Goal: Communication & Community: Ask a question

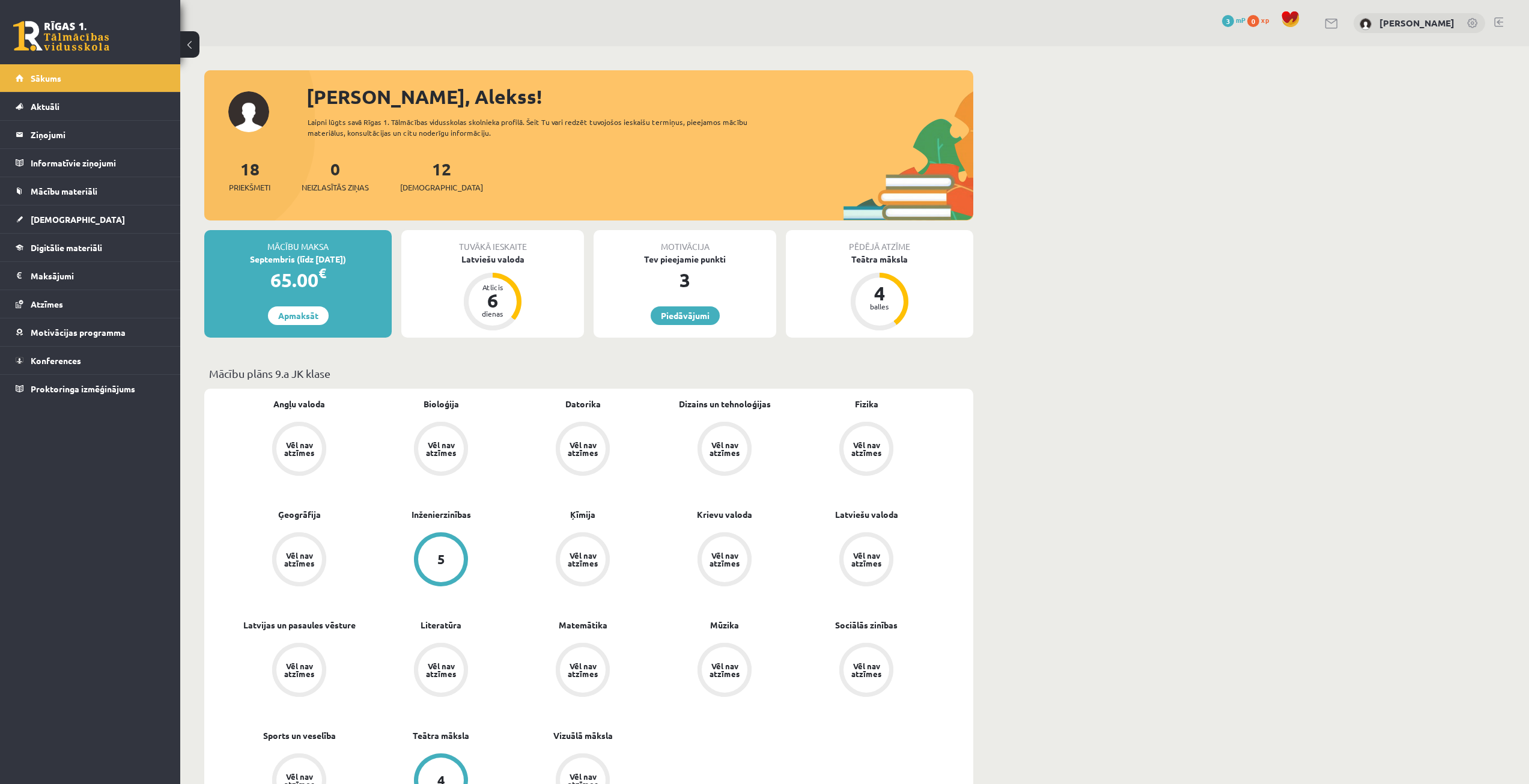
click at [99, 250] on span "Digitālie materiāli" at bounding box center [65, 247] width 71 height 11
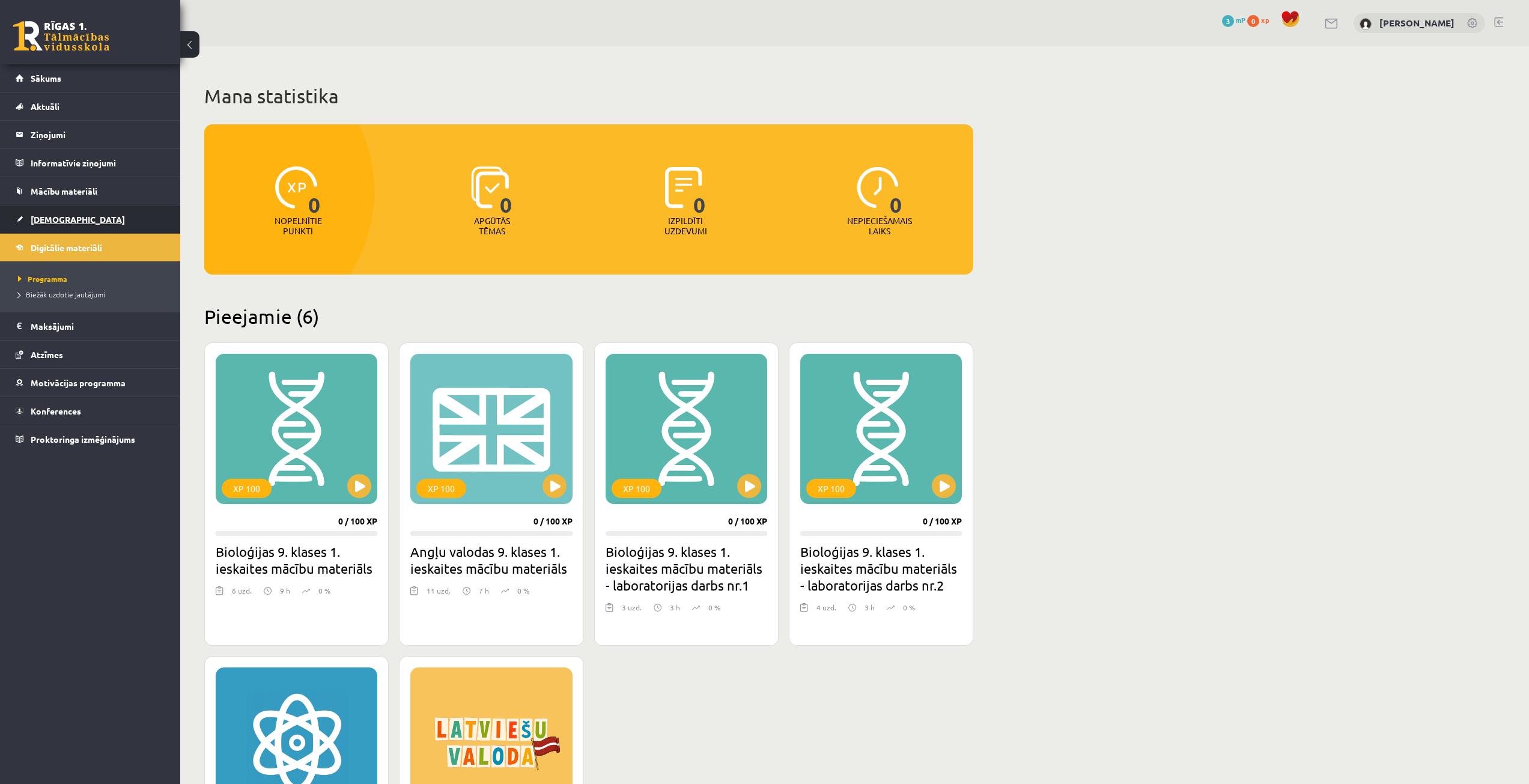
click at [86, 212] on link "[DEMOGRAPHIC_DATA]" at bounding box center [91, 219] width 149 height 28
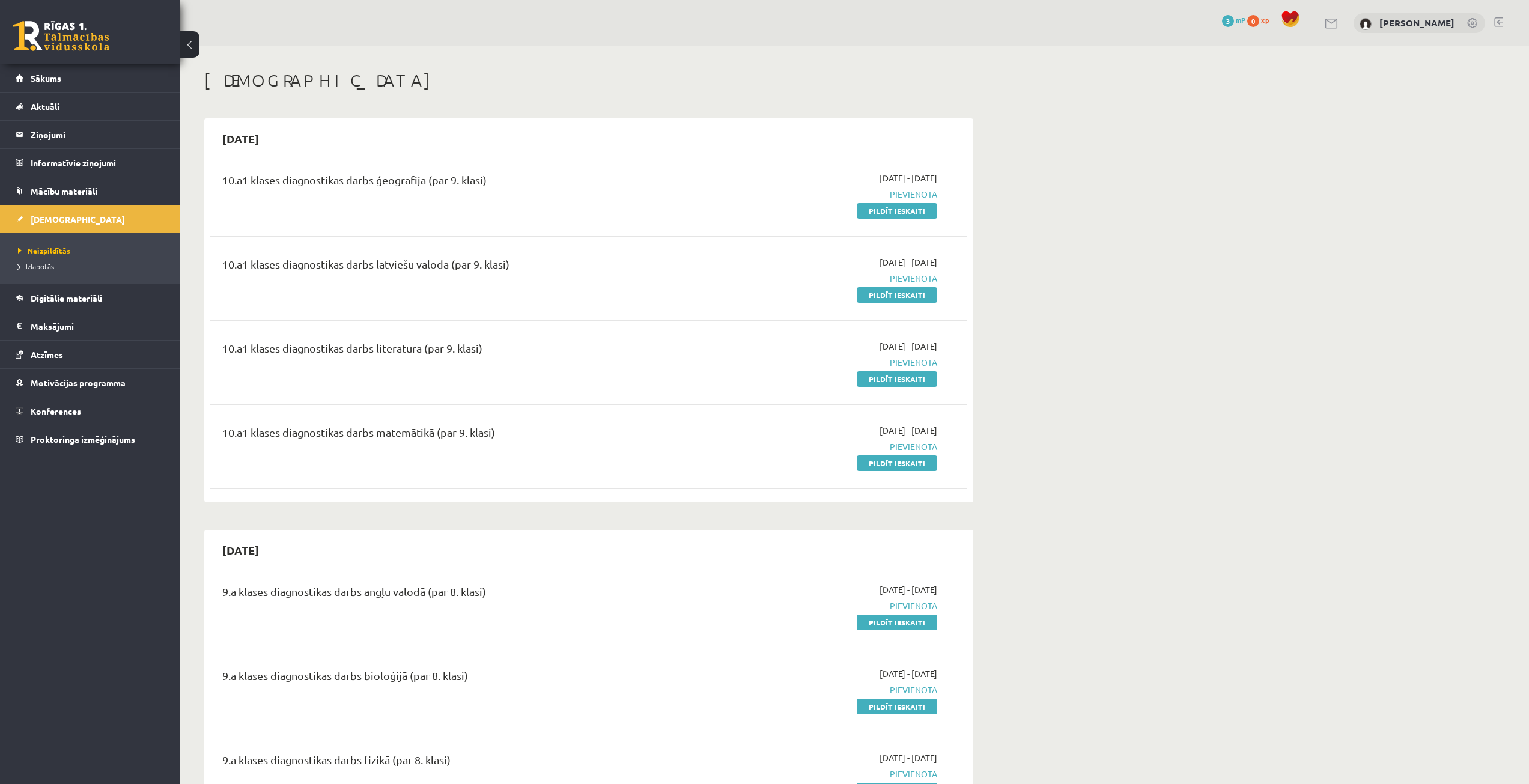
click at [81, 297] on span "Digitālie materiāli" at bounding box center [65, 297] width 71 height 11
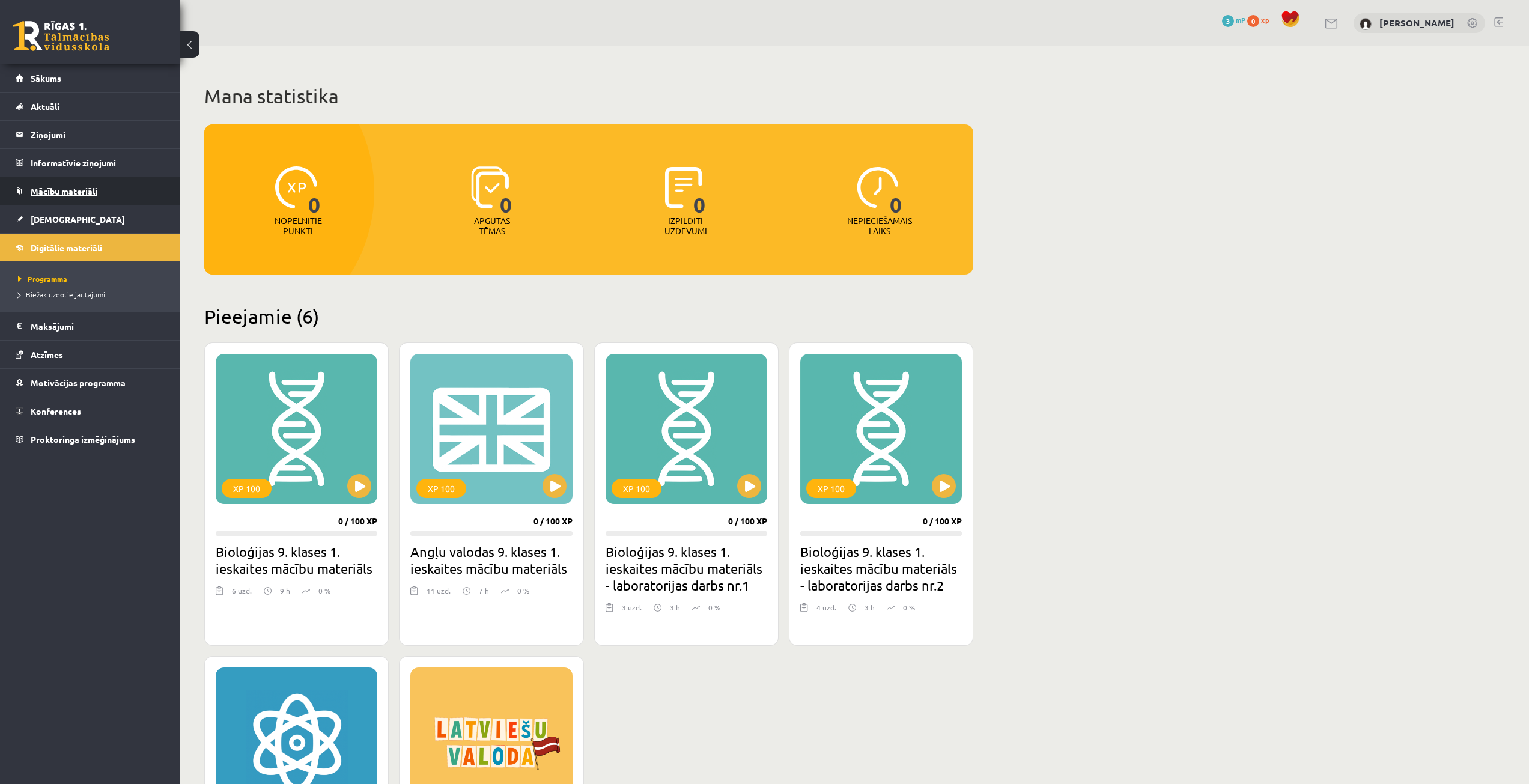
click at [89, 196] on link "Mācību materiāli" at bounding box center [91, 191] width 149 height 28
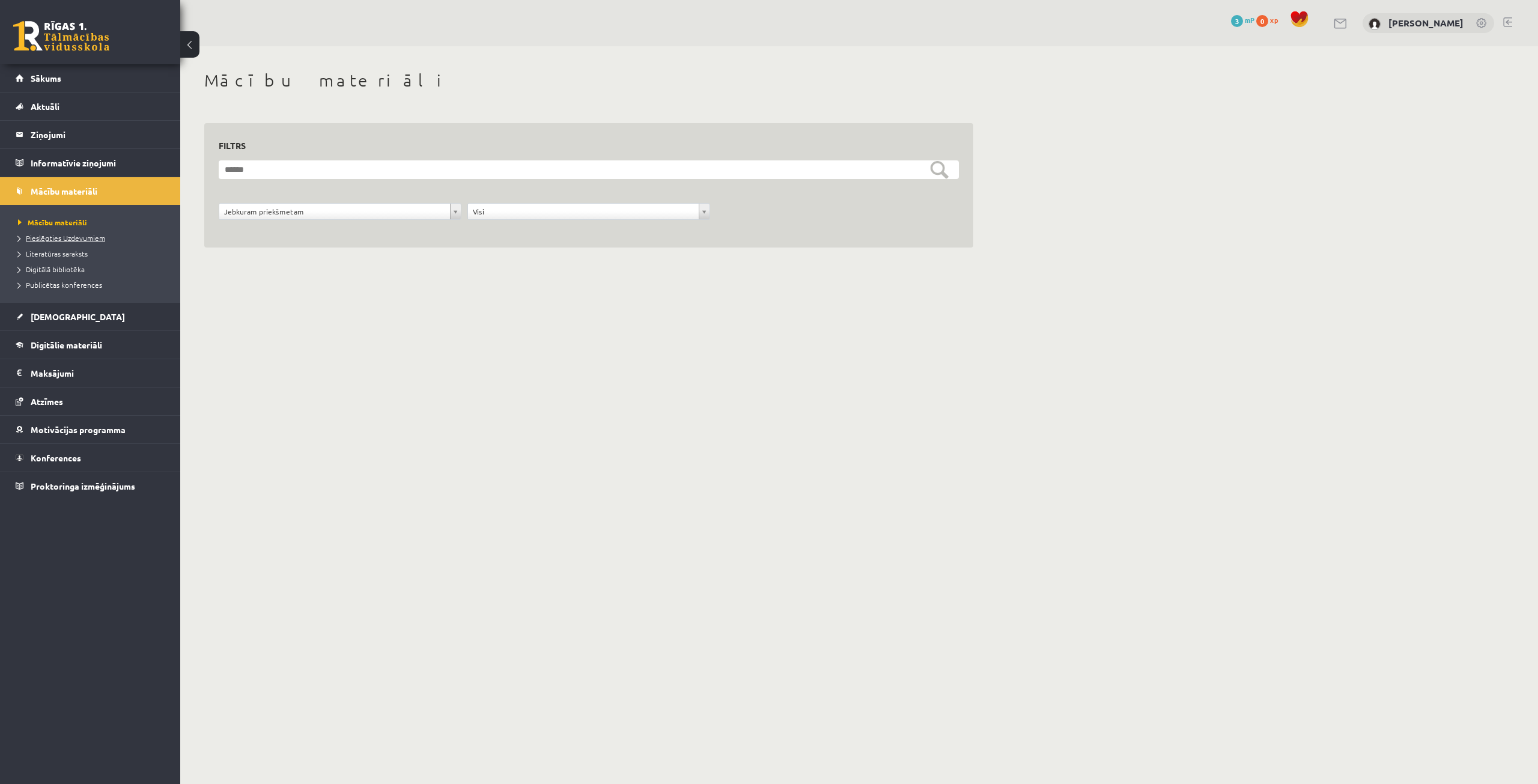
click at [65, 241] on span "Pieslēgties Uzdevumiem" at bounding box center [61, 238] width 87 height 9
click at [86, 157] on legend "Informatīvie ziņojumi 0" at bounding box center [97, 162] width 134 height 28
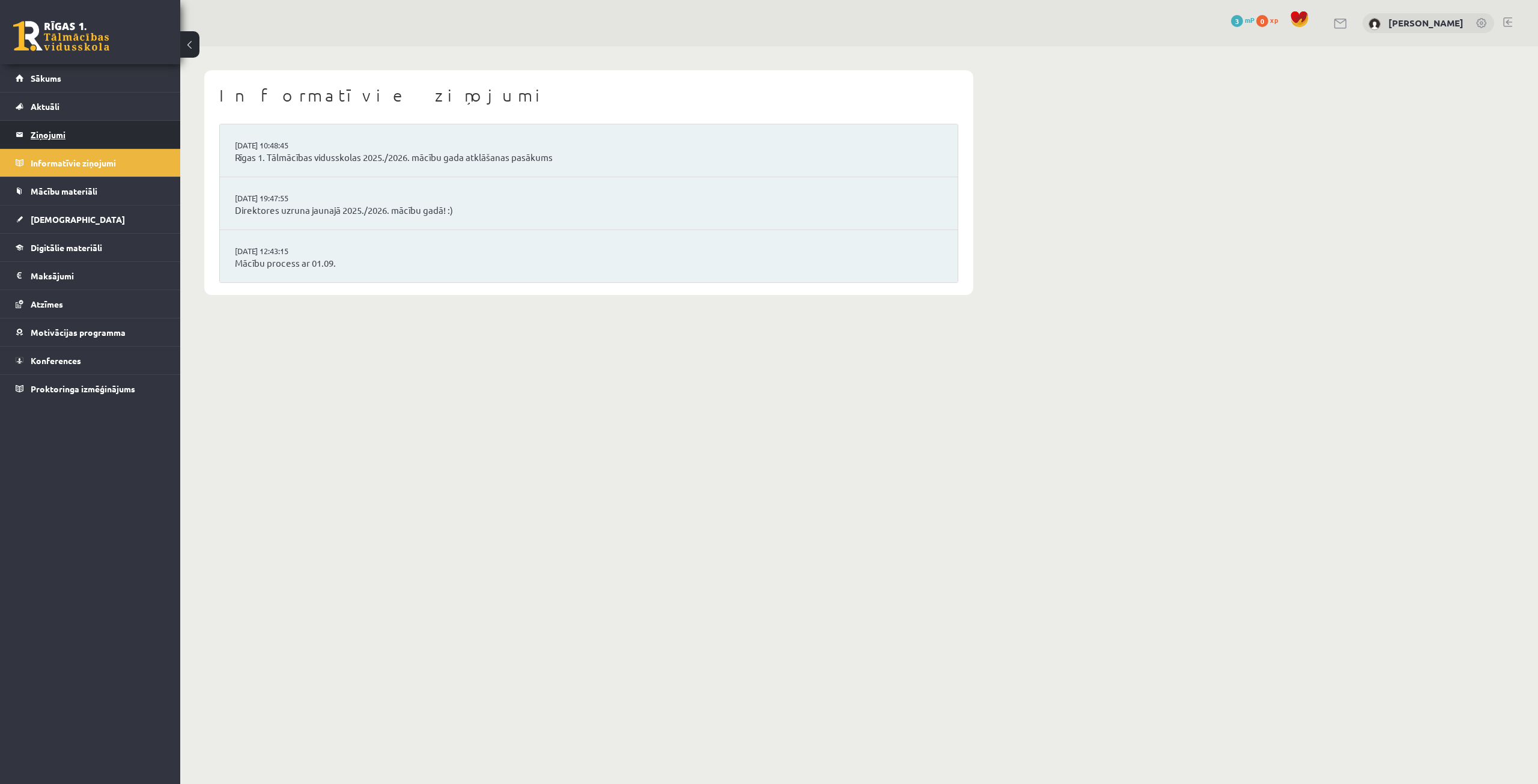
click at [62, 136] on legend "Ziņojumi 0" at bounding box center [97, 134] width 134 height 28
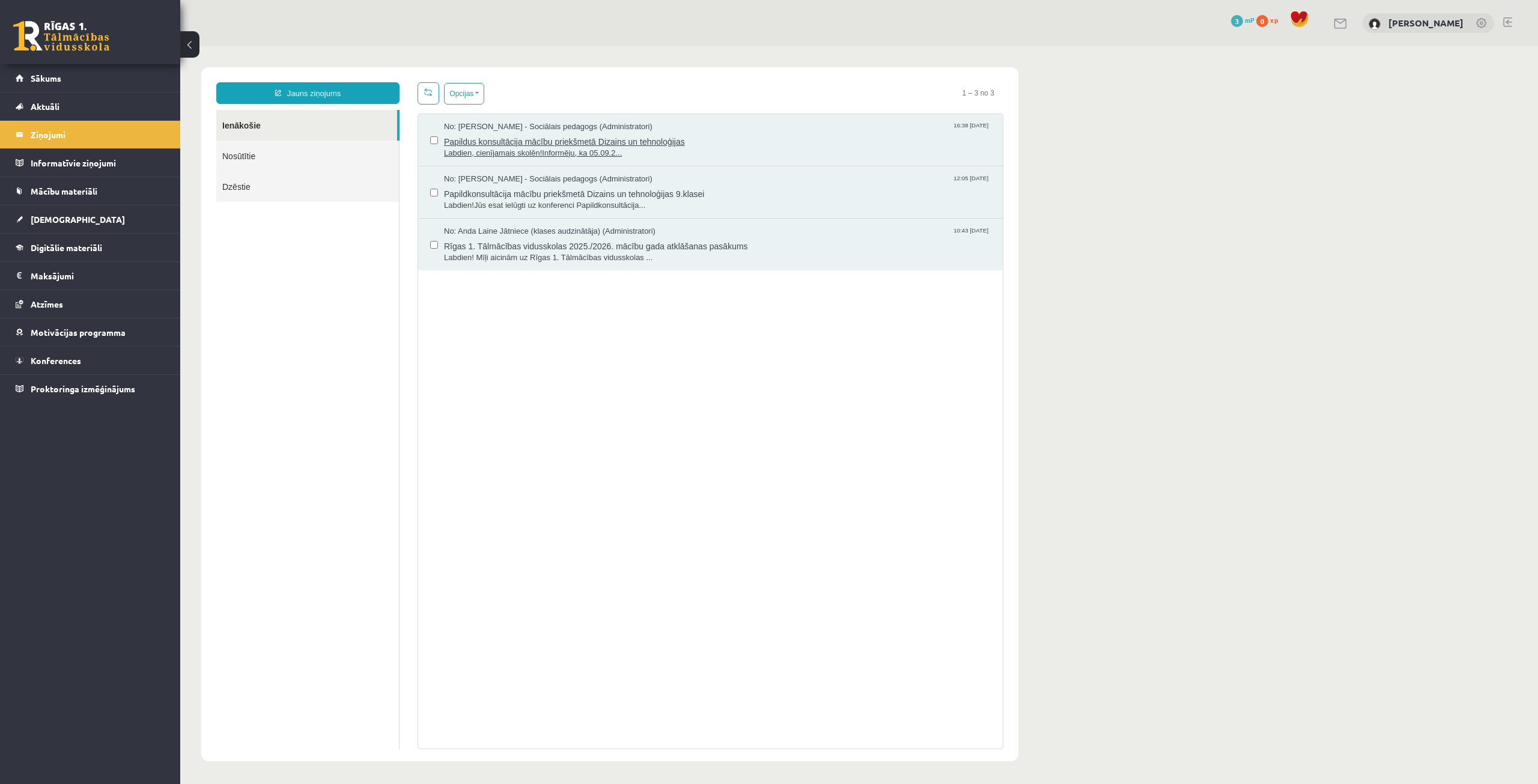
click at [598, 129] on span "No: [PERSON_NAME] - Sociālais pedagogs (Administratori)" at bounding box center [548, 128] width 208 height 12
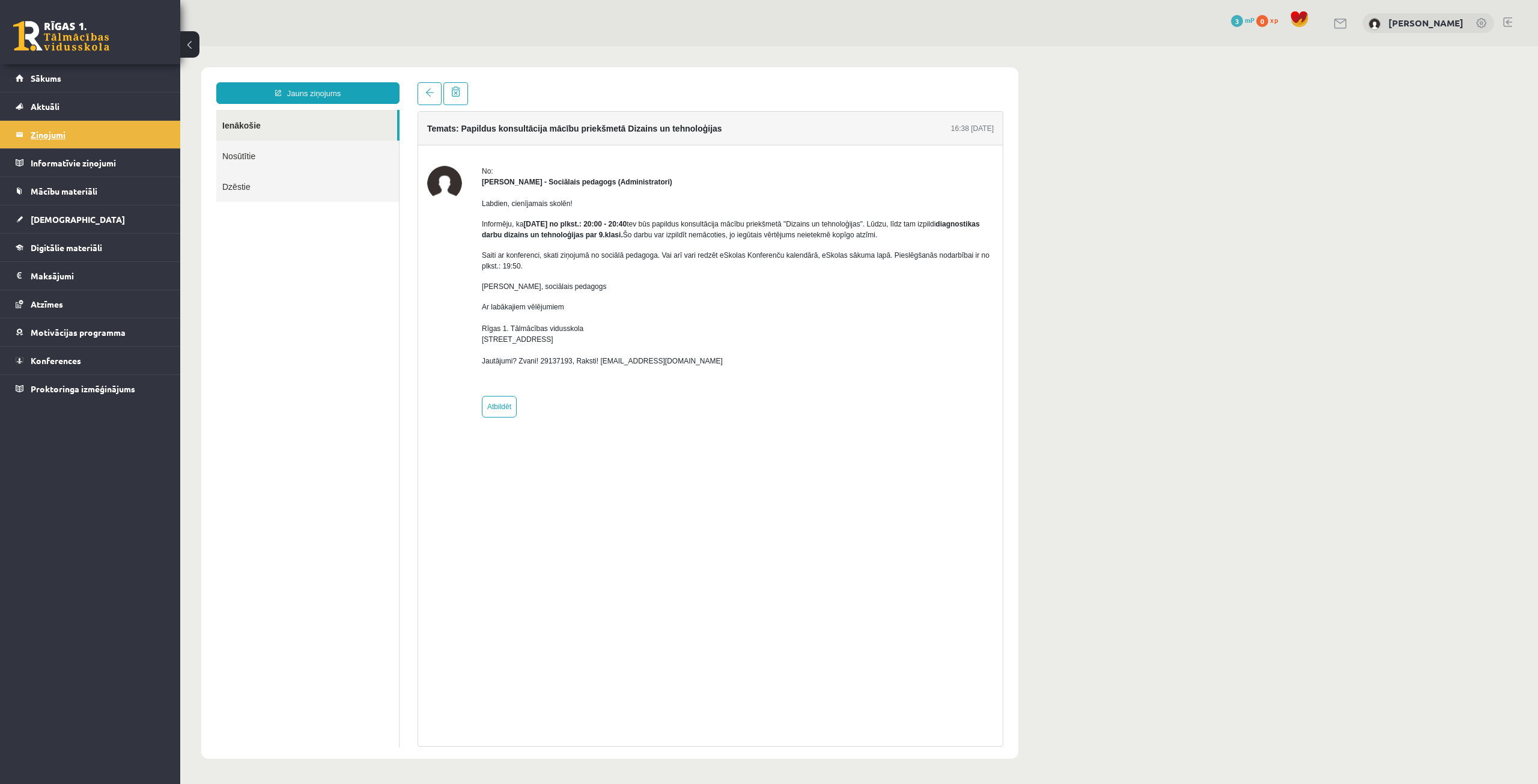
click at [83, 139] on legend "Ziņojumi 0" at bounding box center [97, 134] width 134 height 28
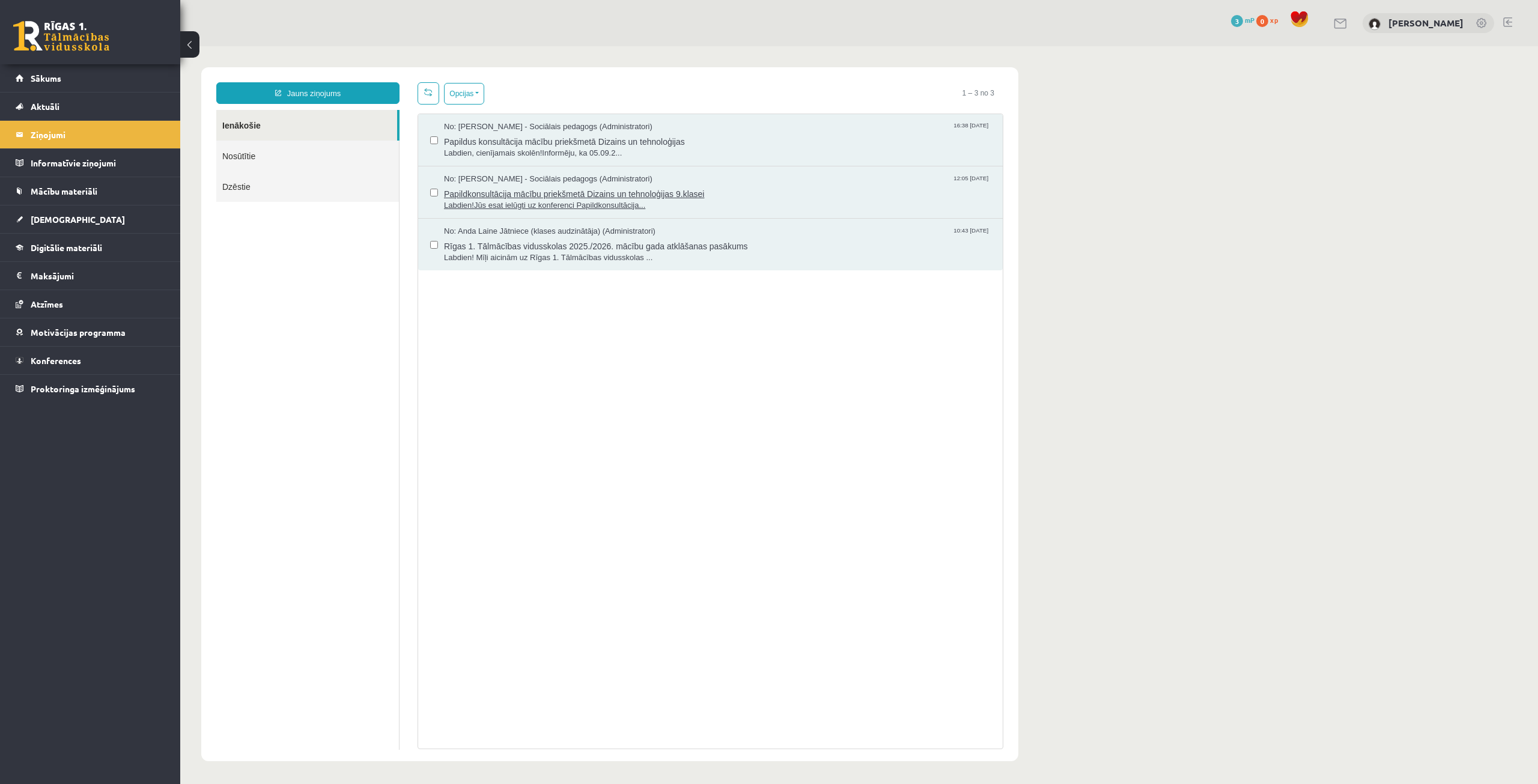
click at [552, 186] on span "Papildkonsultācija mācību priekšmetā Dizains un tehnoloģijas 9.klasei" at bounding box center [717, 192] width 547 height 15
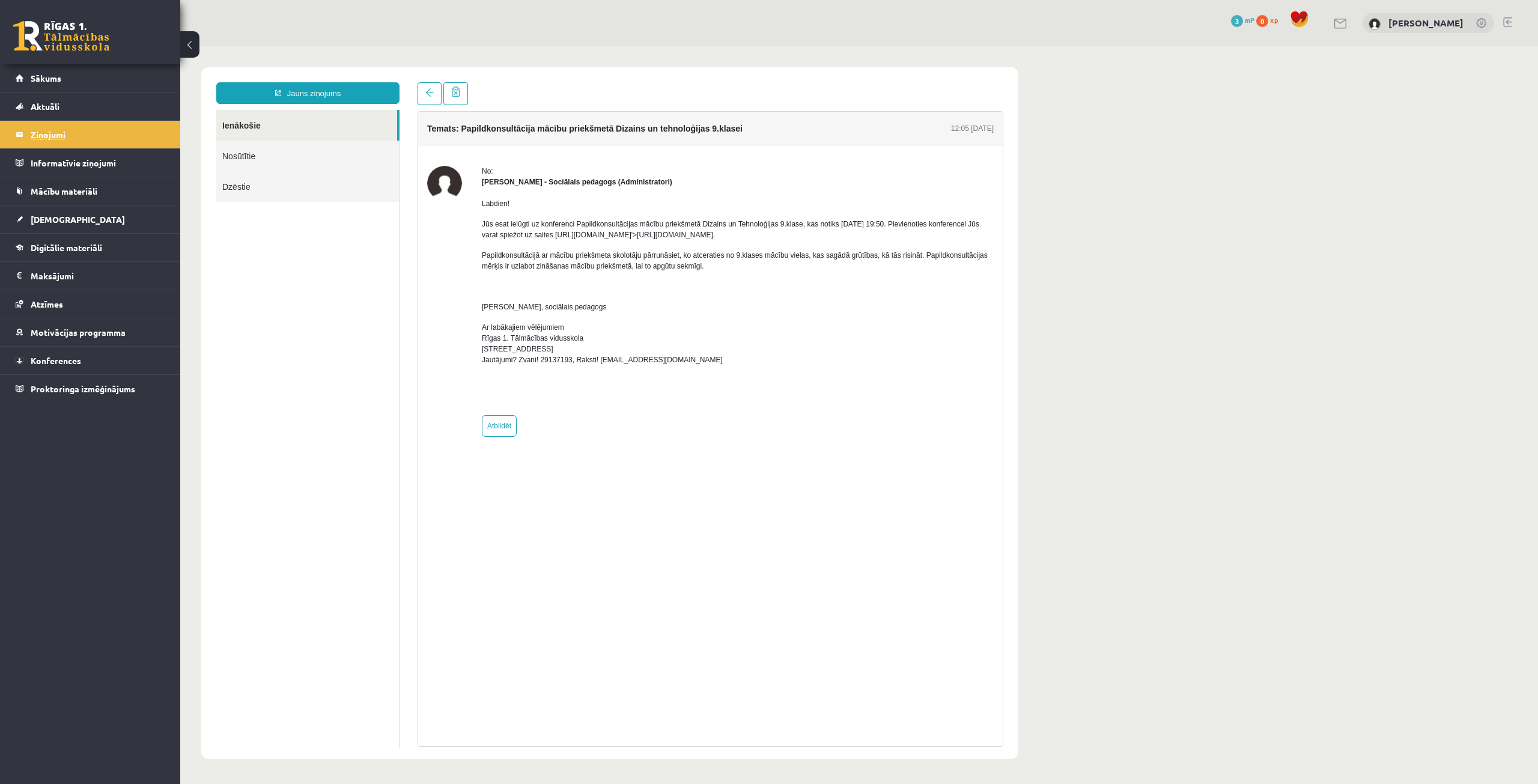
click at [109, 139] on legend "Ziņojumi 0" at bounding box center [97, 134] width 134 height 28
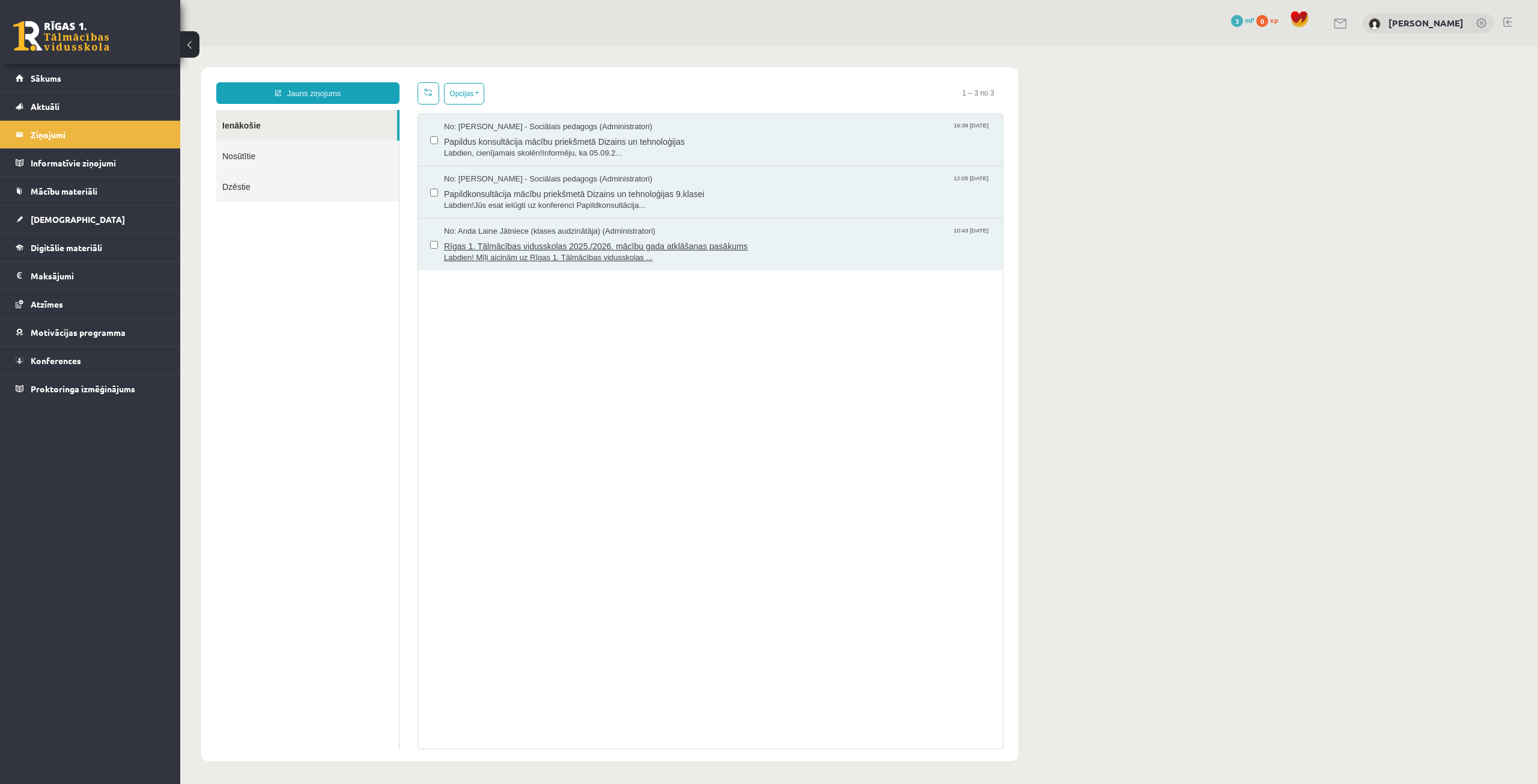
click at [537, 234] on span "No: Anda Laine Jātniece (klases audzinātāja) (Administratori)" at bounding box center [550, 232] width 212 height 12
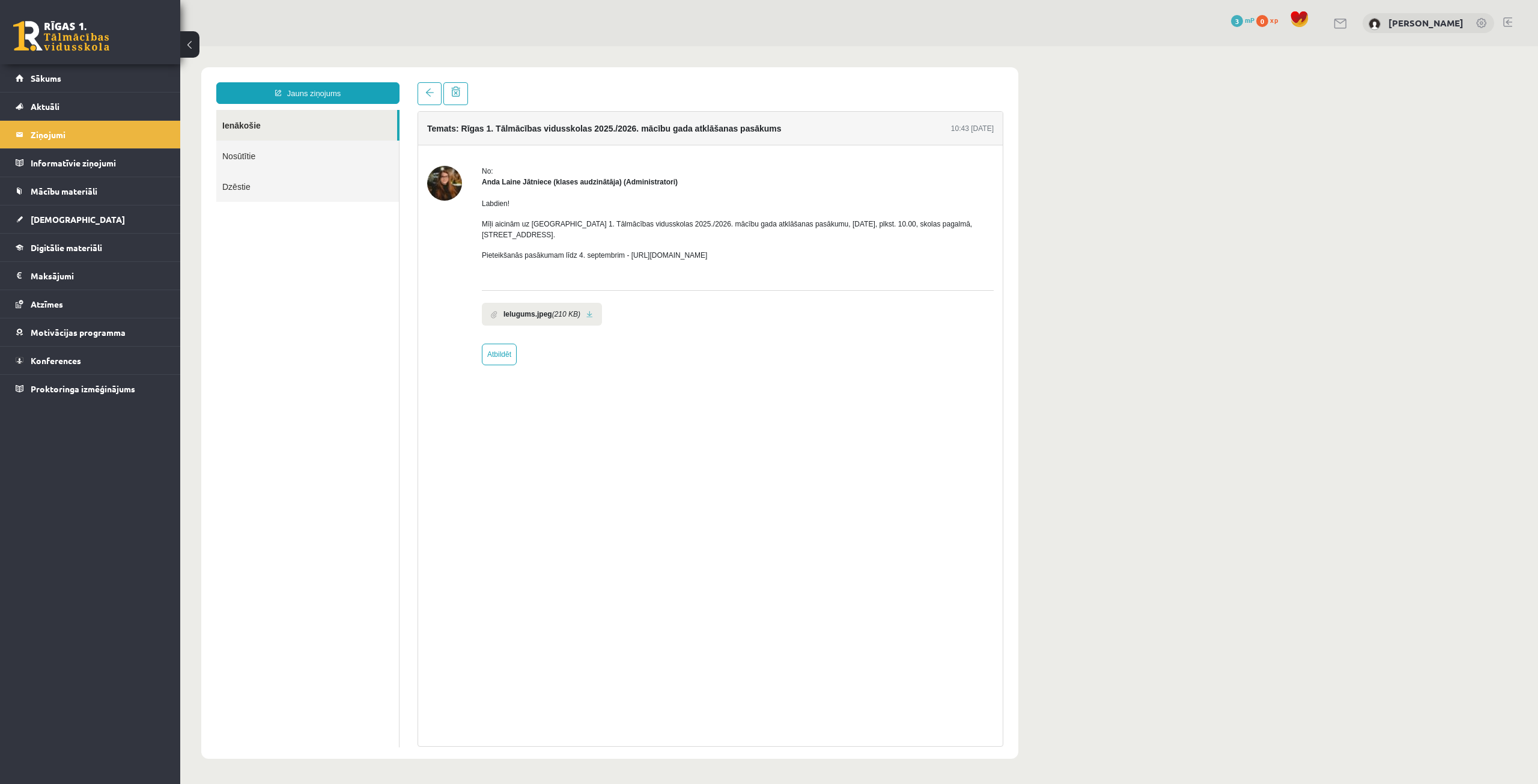
click at [1507, 122] on body "Jauns ziņojums Ienākošie Nosūtītie Dzēstie ********* ********* ******* Temats: …" at bounding box center [859, 413] width 1358 height 734
click at [160, 175] on legend "Informatīvie ziņojumi 0" at bounding box center [97, 162] width 134 height 28
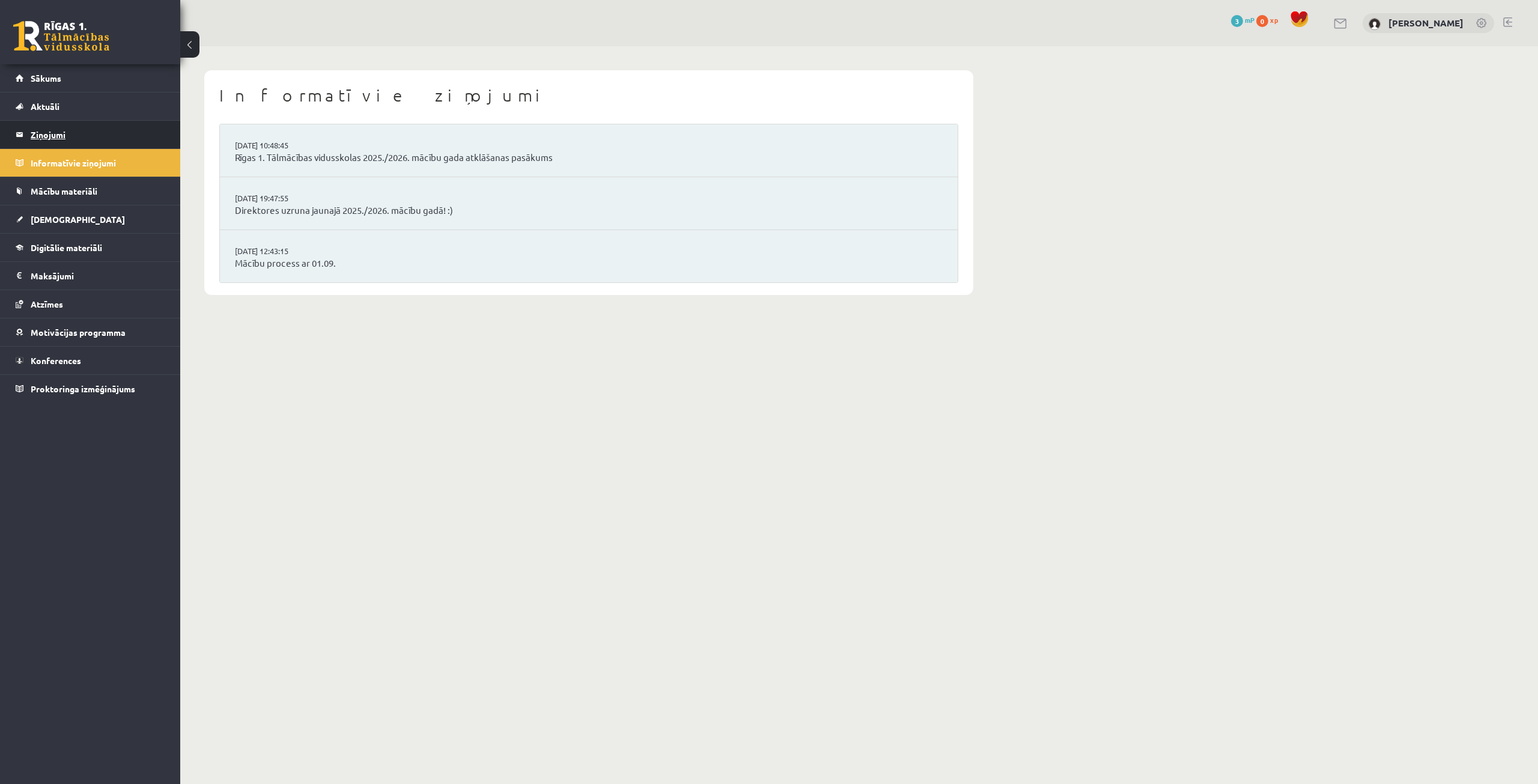
click at [155, 148] on legend "Ziņojumi 0" at bounding box center [97, 134] width 134 height 28
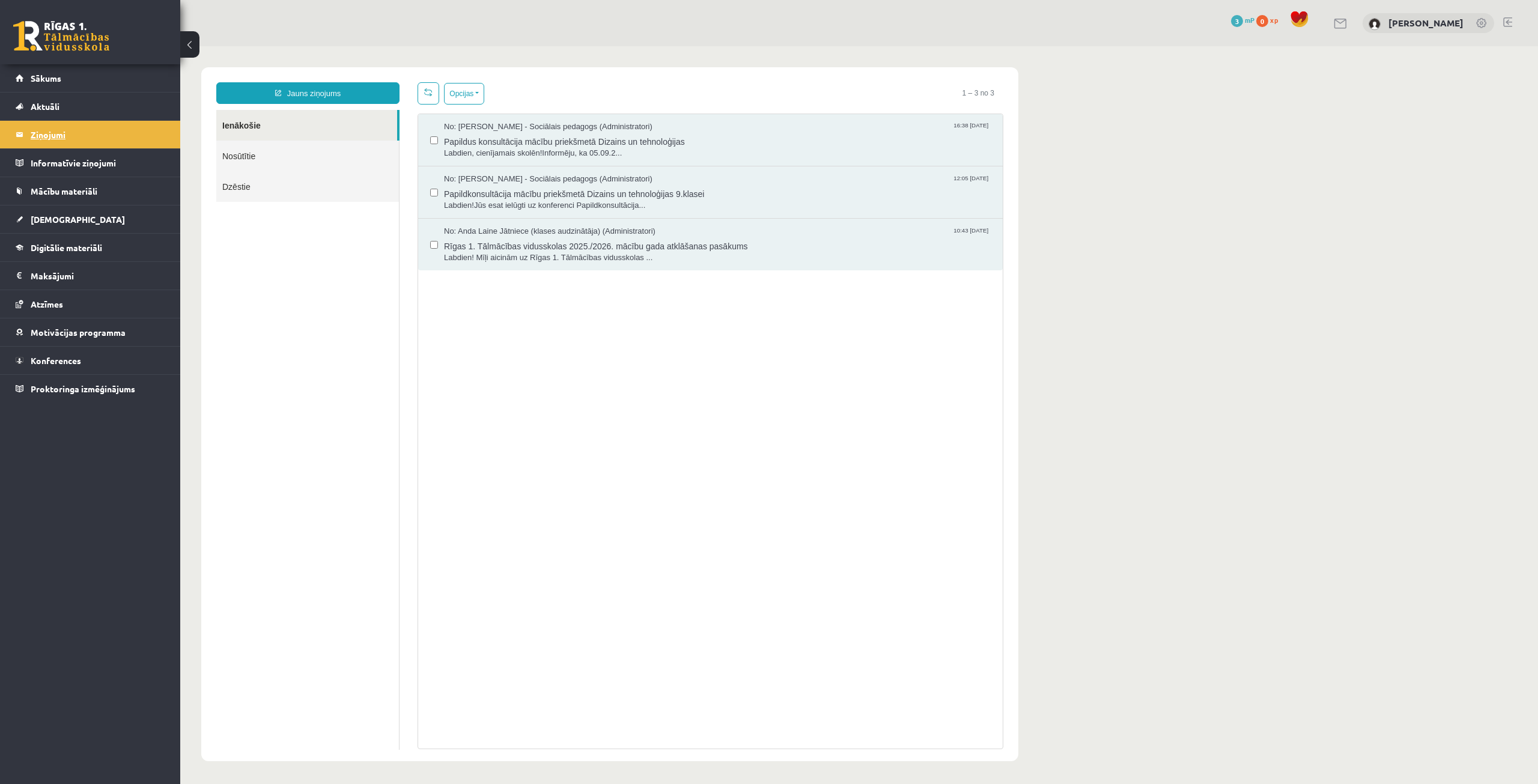
click at [77, 123] on legend "Ziņojumi 0" at bounding box center [97, 134] width 134 height 28
click at [66, 115] on link "Aktuāli" at bounding box center [91, 106] width 149 height 28
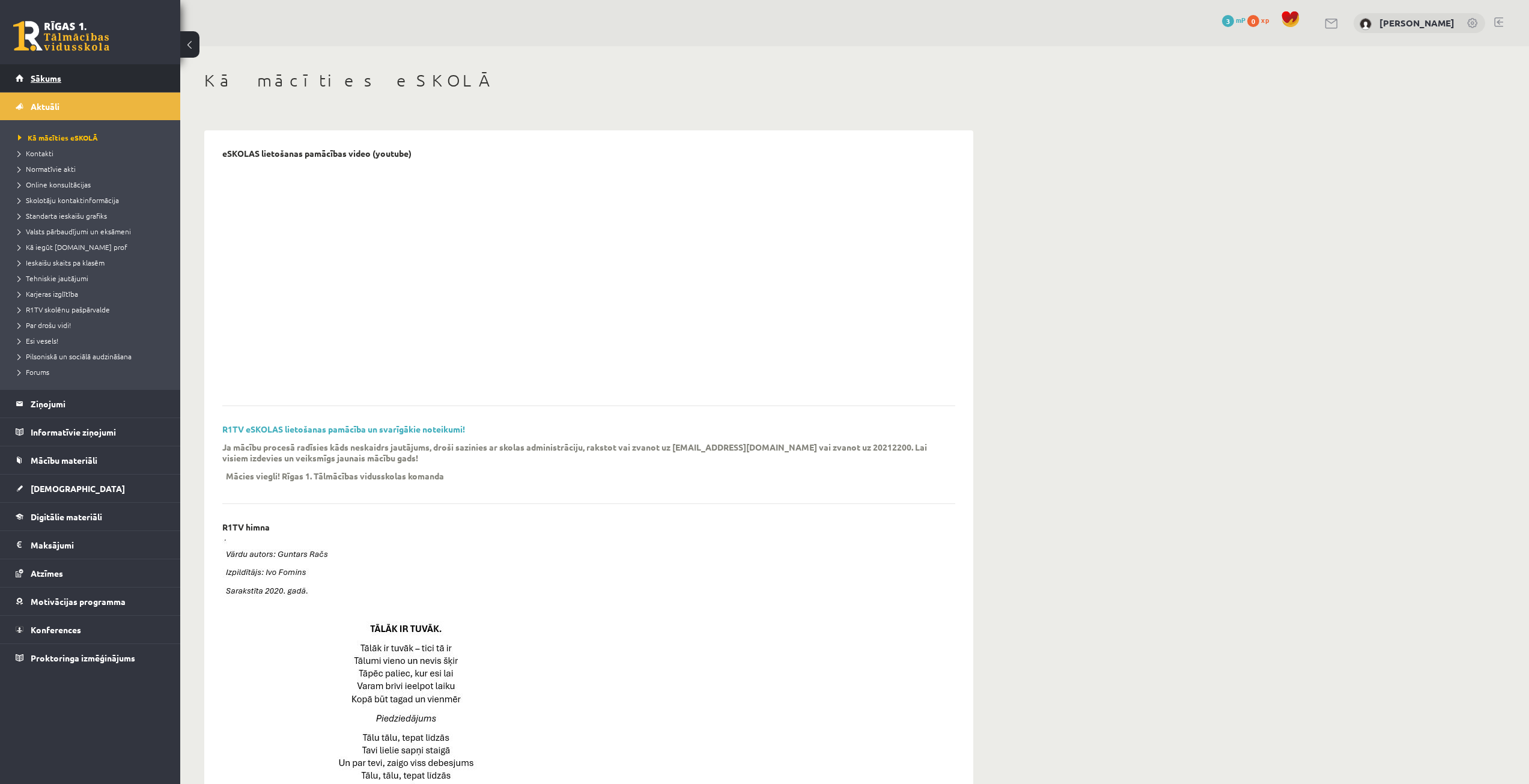
click at [80, 86] on link "Sākums" at bounding box center [91, 78] width 149 height 28
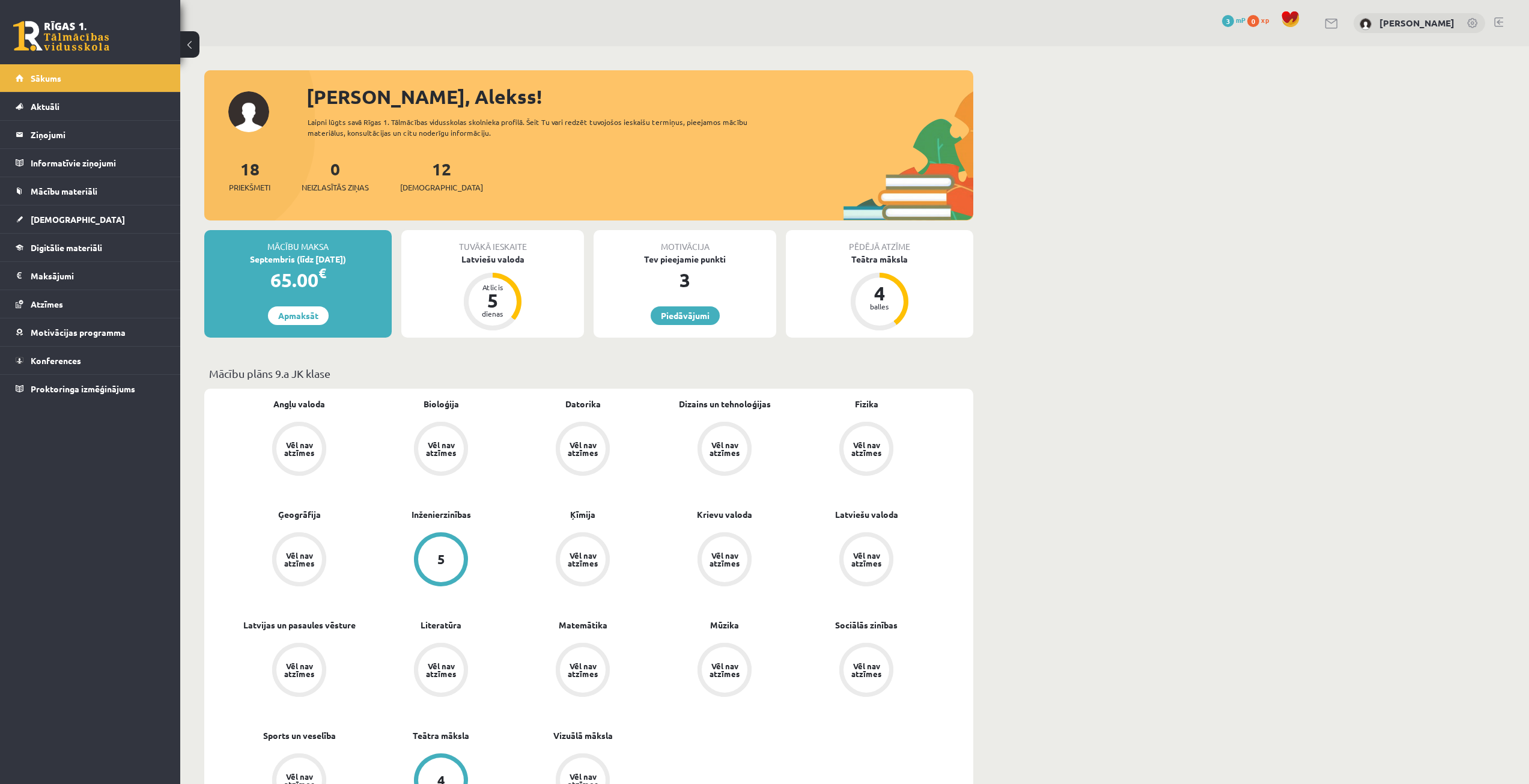
drag, startPoint x: 515, startPoint y: 384, endPoint x: 590, endPoint y: 371, distance: 76.1
click at [590, 371] on p "Mācību plāns 9.a JK klase" at bounding box center [589, 373] width 759 height 16
click at [87, 135] on legend "Ziņojumi 0" at bounding box center [97, 134] width 134 height 28
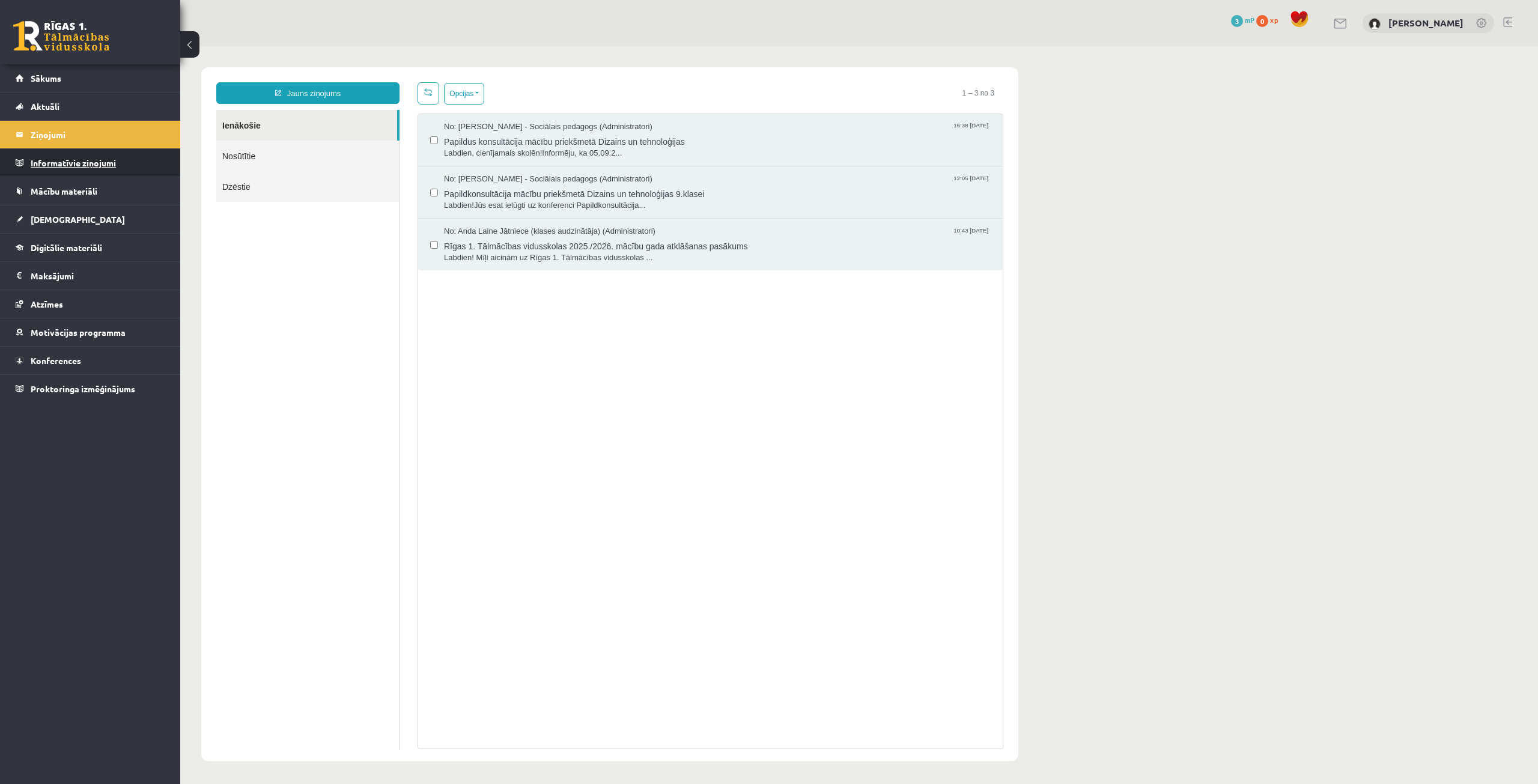
click at [102, 165] on legend "Informatīvie ziņojumi 0" at bounding box center [97, 162] width 134 height 28
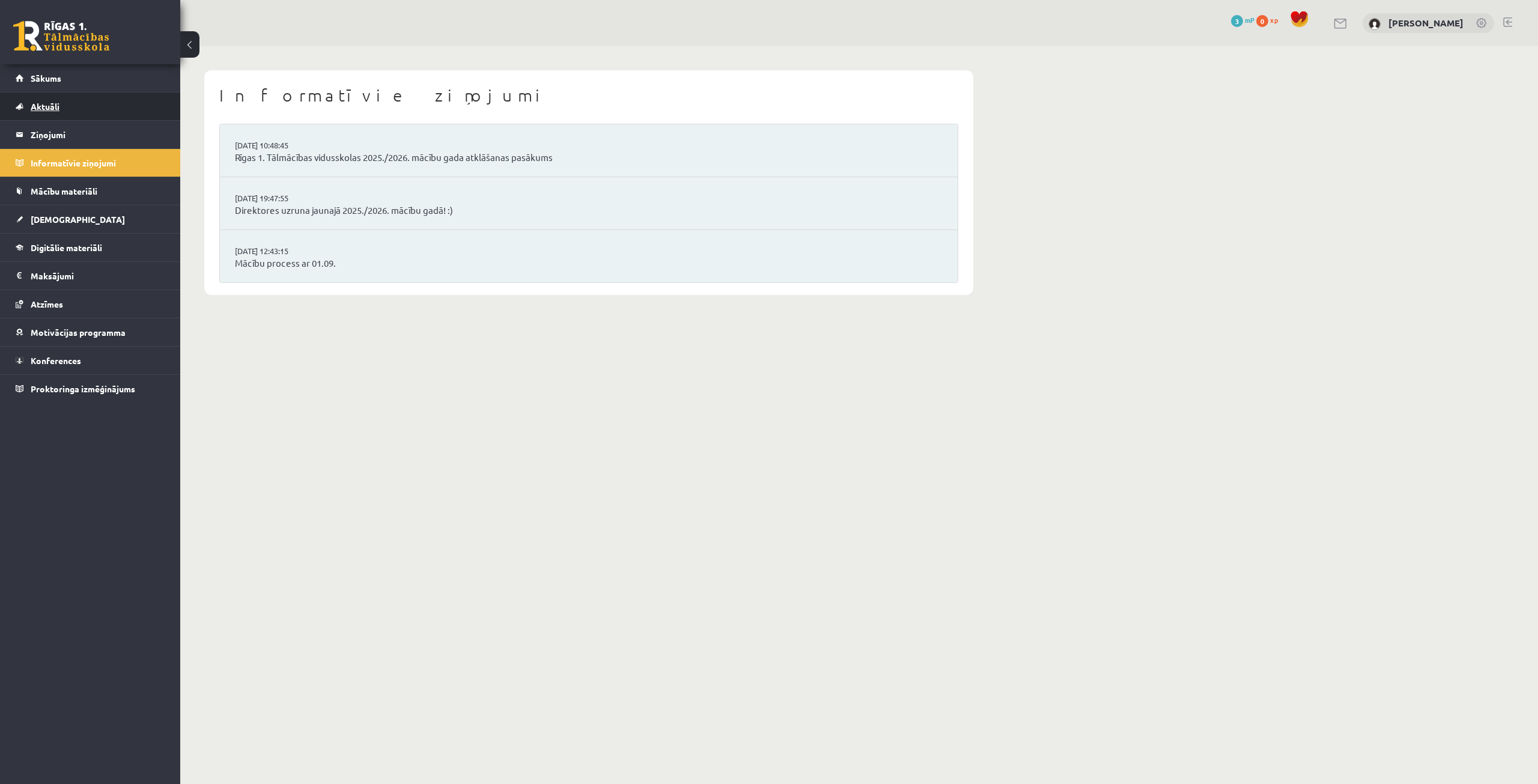
click at [96, 107] on link "Aktuāli" at bounding box center [91, 106] width 149 height 28
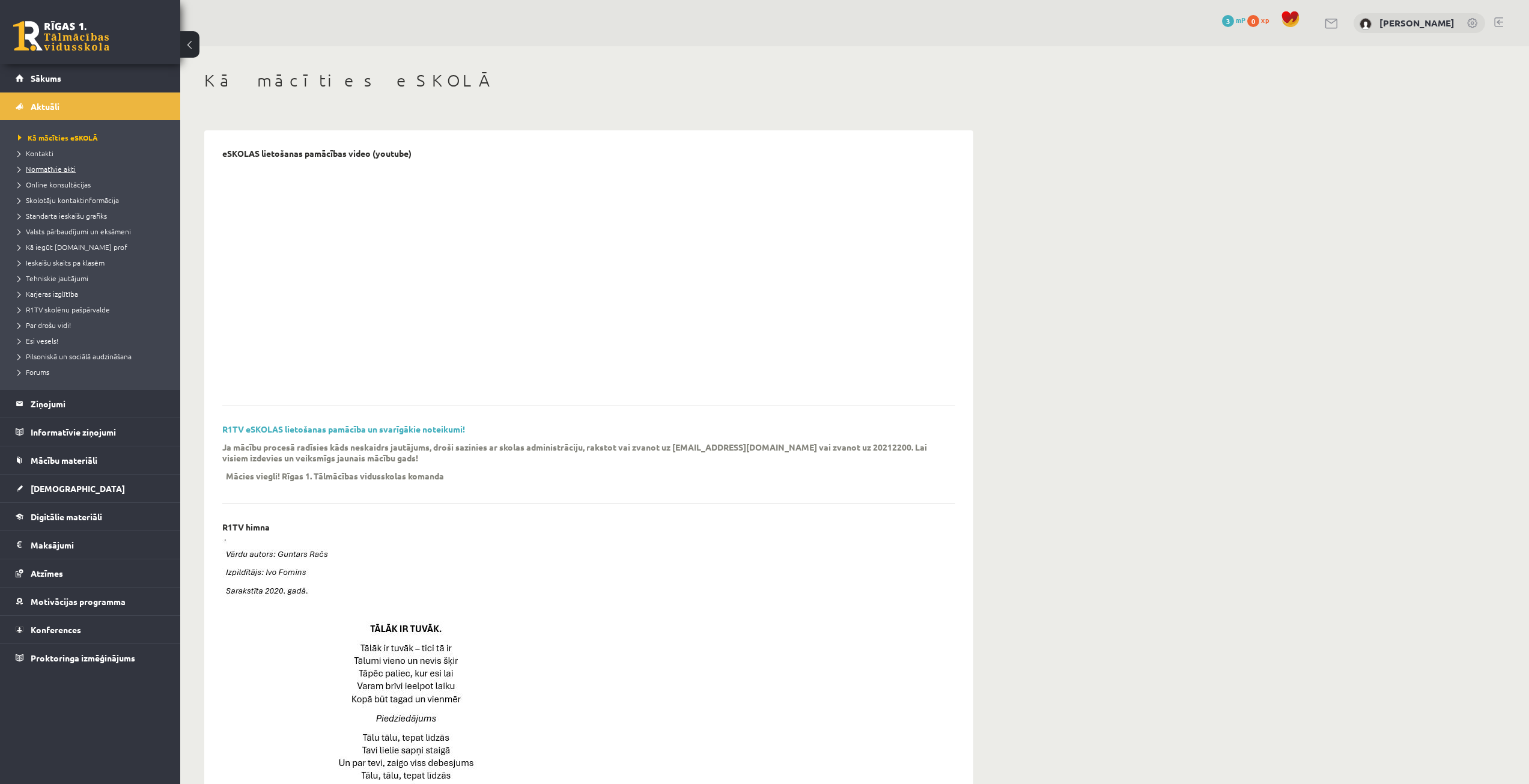
click at [91, 165] on link "Normatīvie akti" at bounding box center [92, 169] width 150 height 11
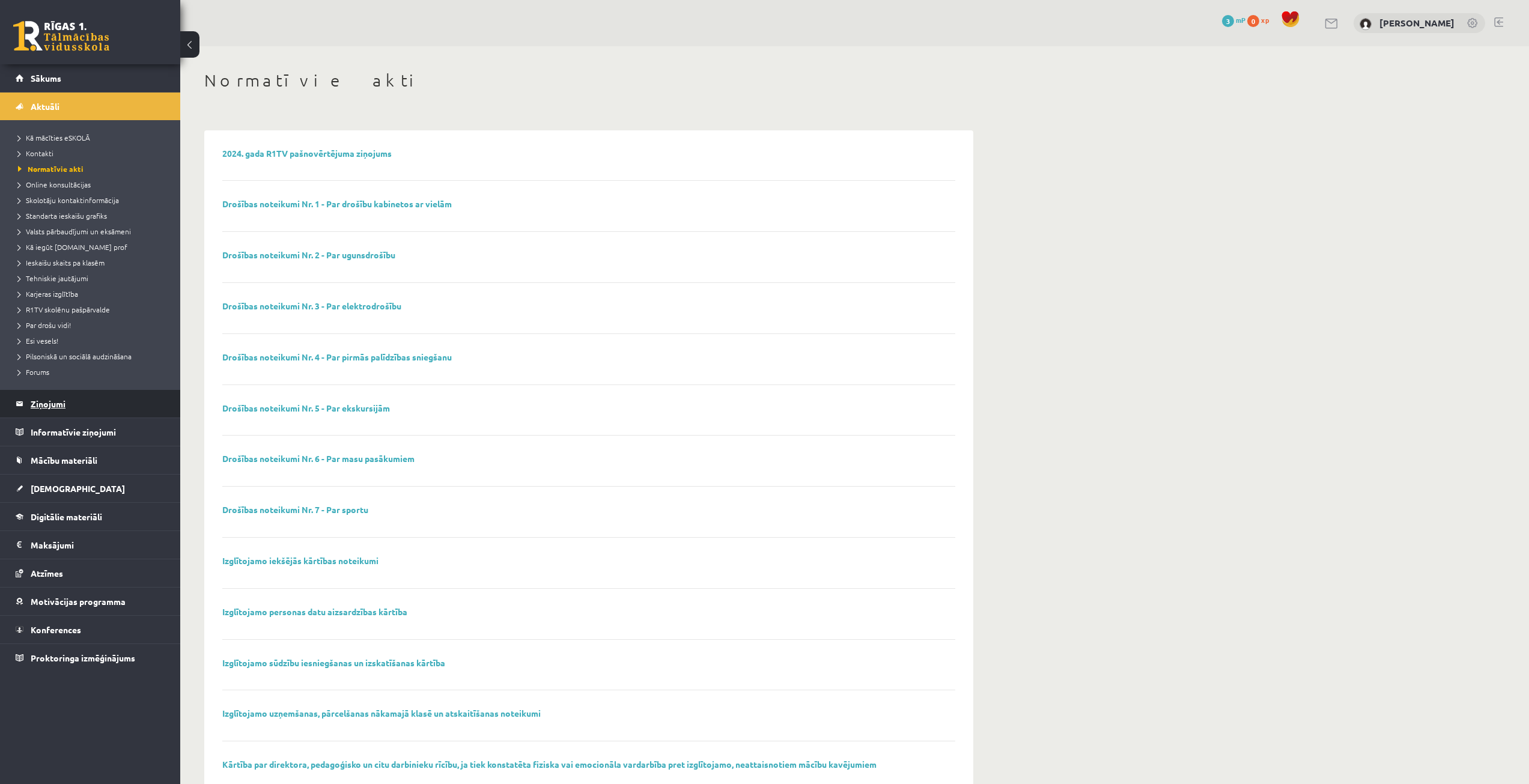
click at [74, 411] on legend "Ziņojumi 0" at bounding box center [97, 403] width 134 height 28
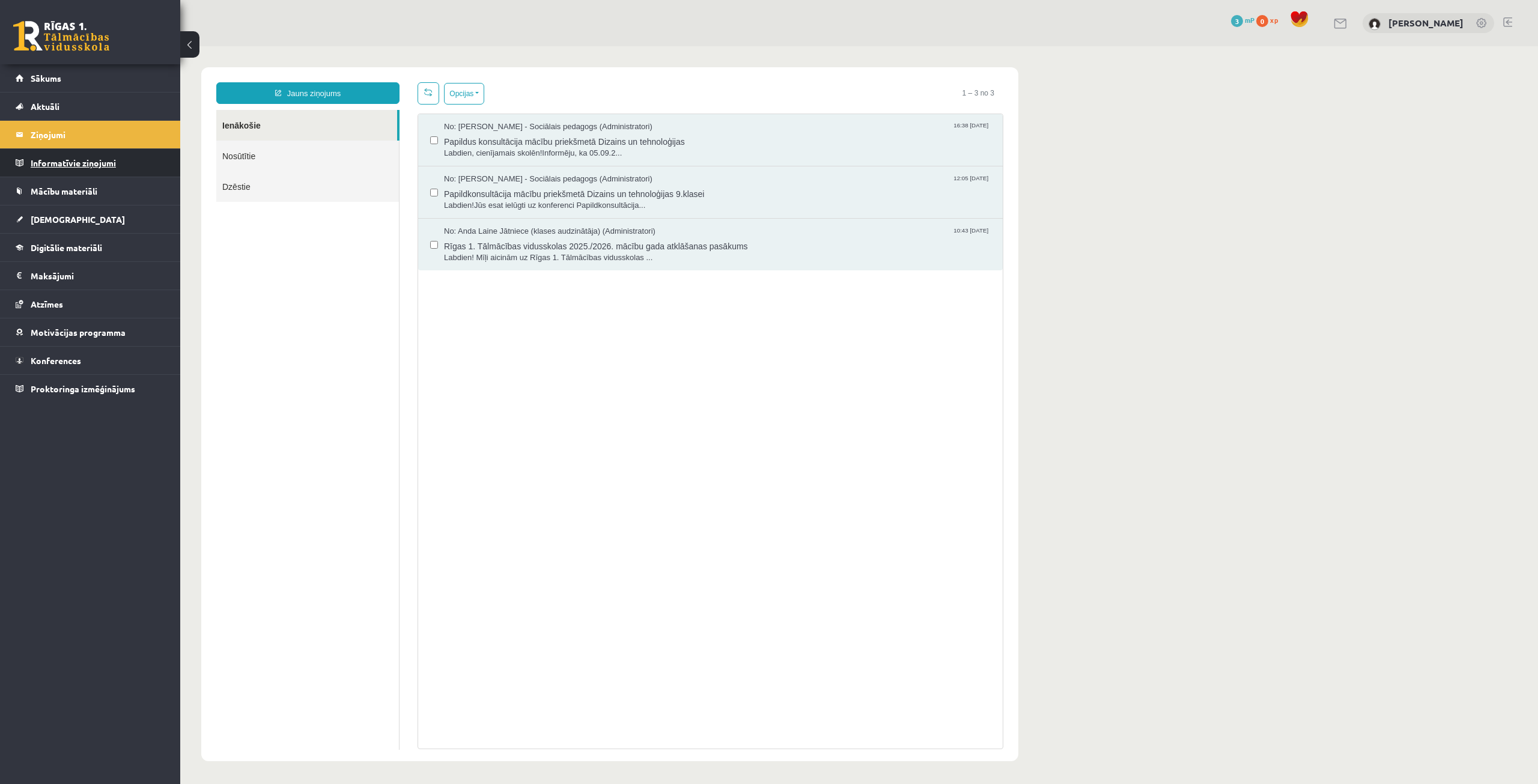
click at [98, 156] on legend "Informatīvie ziņojumi 0" at bounding box center [97, 162] width 134 height 28
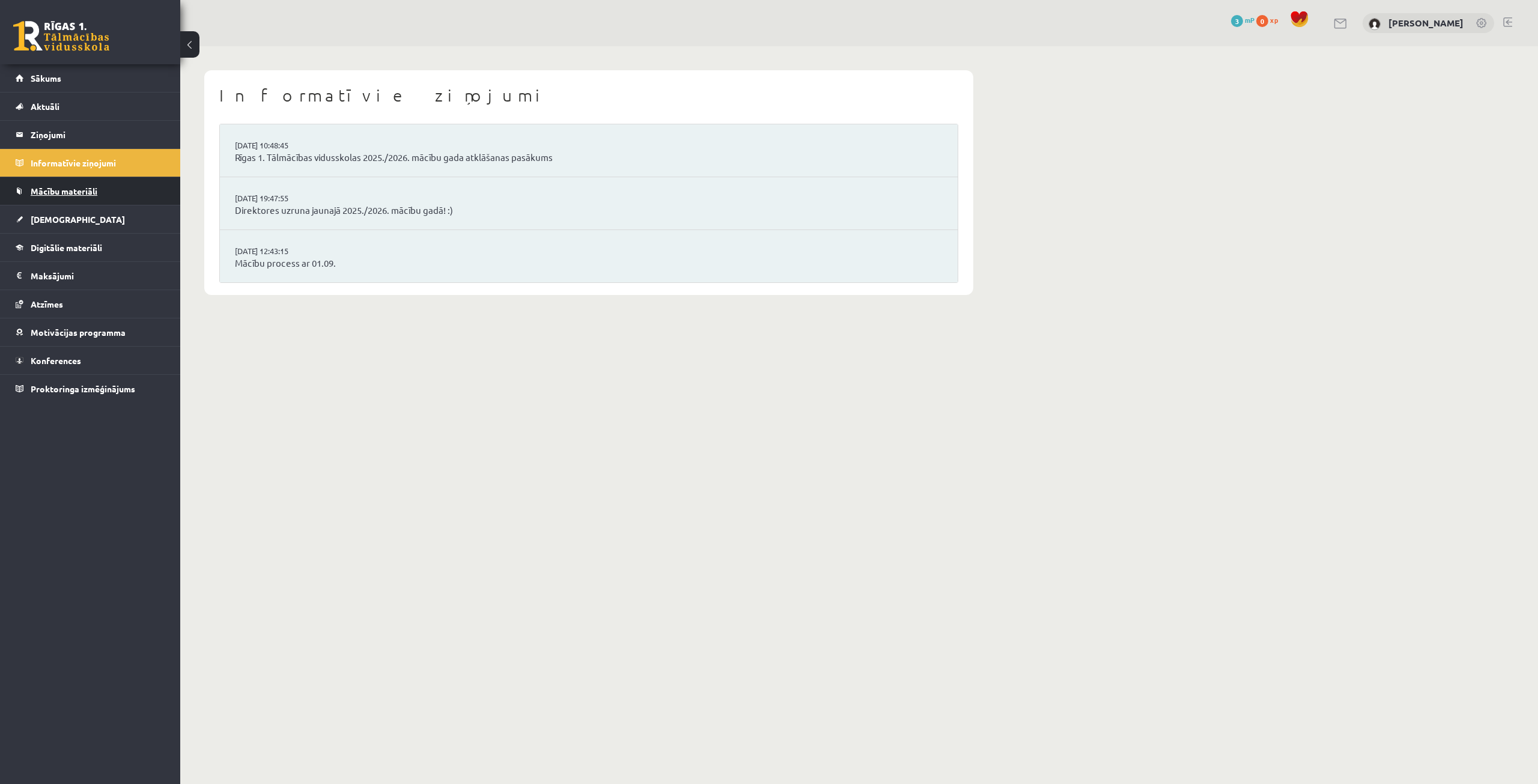
click at [109, 197] on link "Mācību materiāli" at bounding box center [91, 191] width 149 height 28
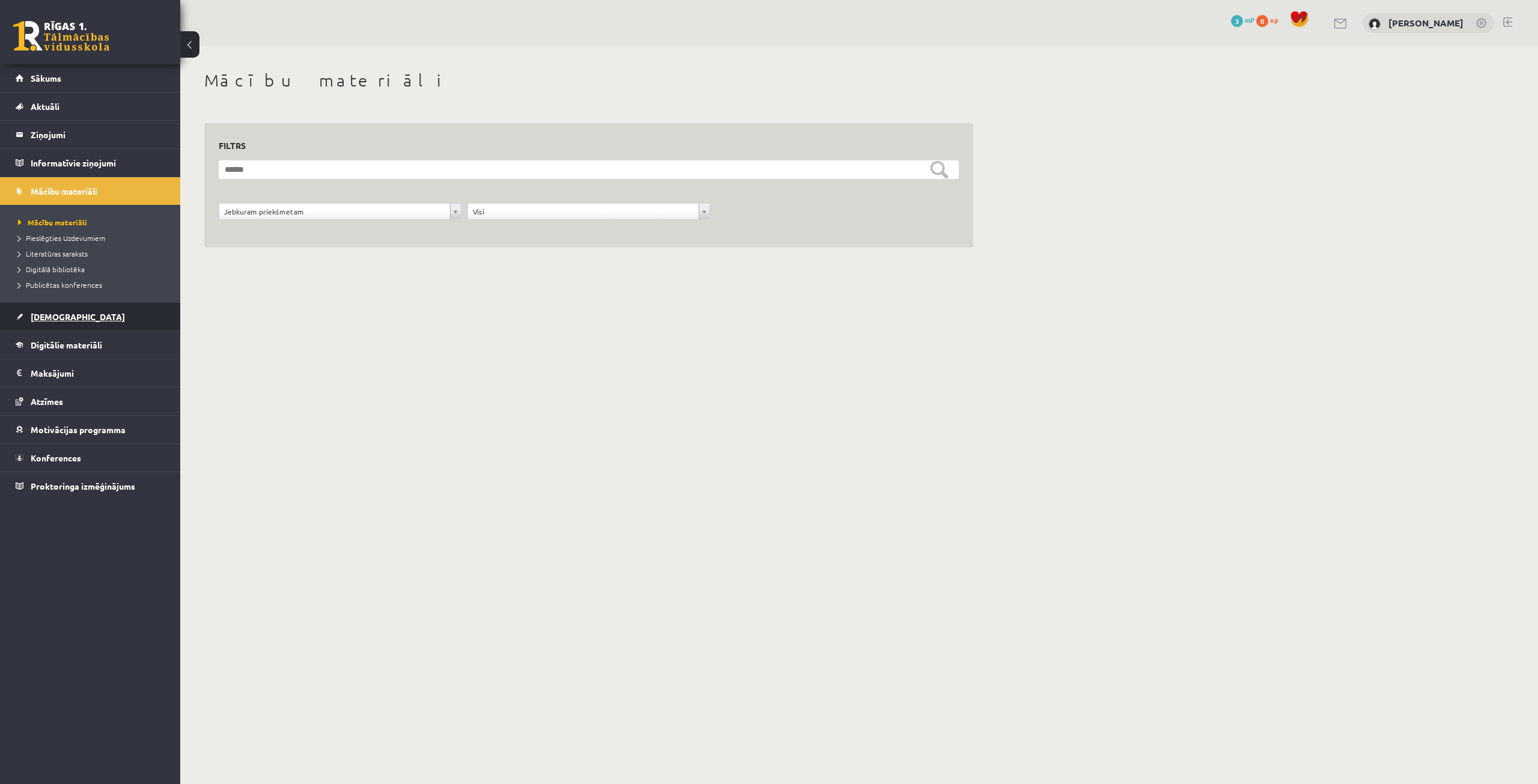
click at [83, 318] on link "[DEMOGRAPHIC_DATA]" at bounding box center [91, 316] width 149 height 28
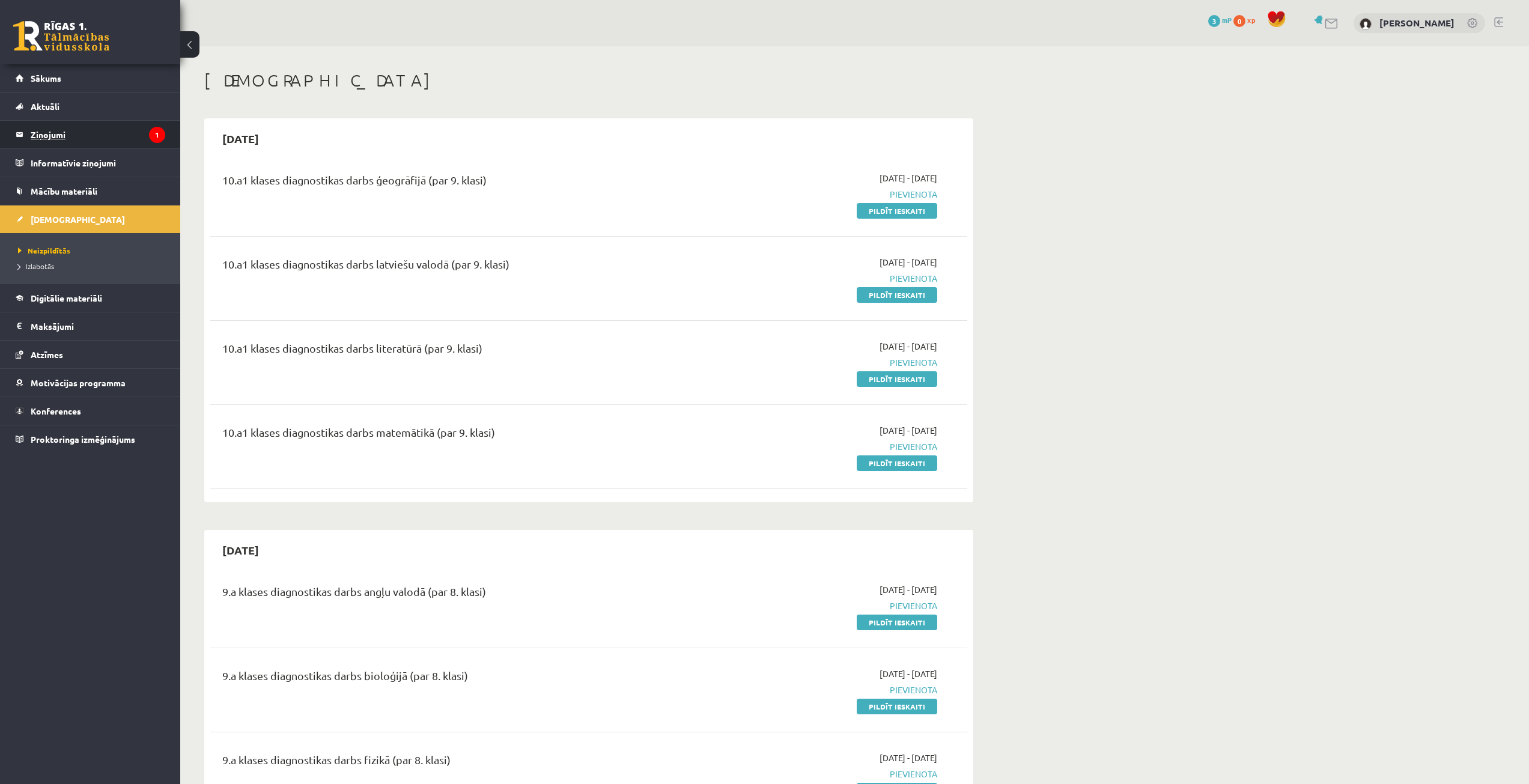
click at [89, 136] on legend "Ziņojumi 1" at bounding box center [97, 134] width 134 height 28
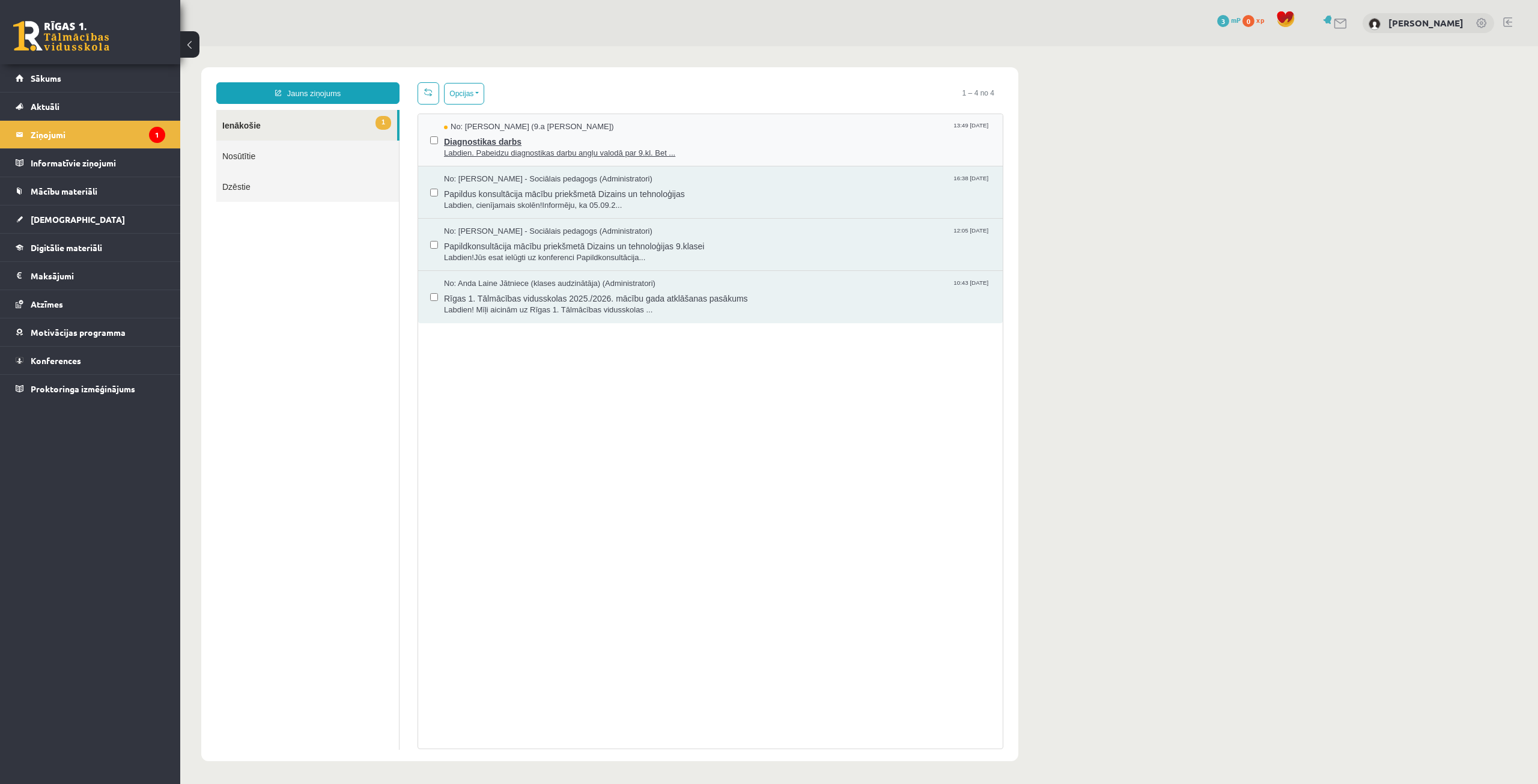
click at [524, 138] on span "Diagnostikas darbs" at bounding box center [717, 140] width 547 height 15
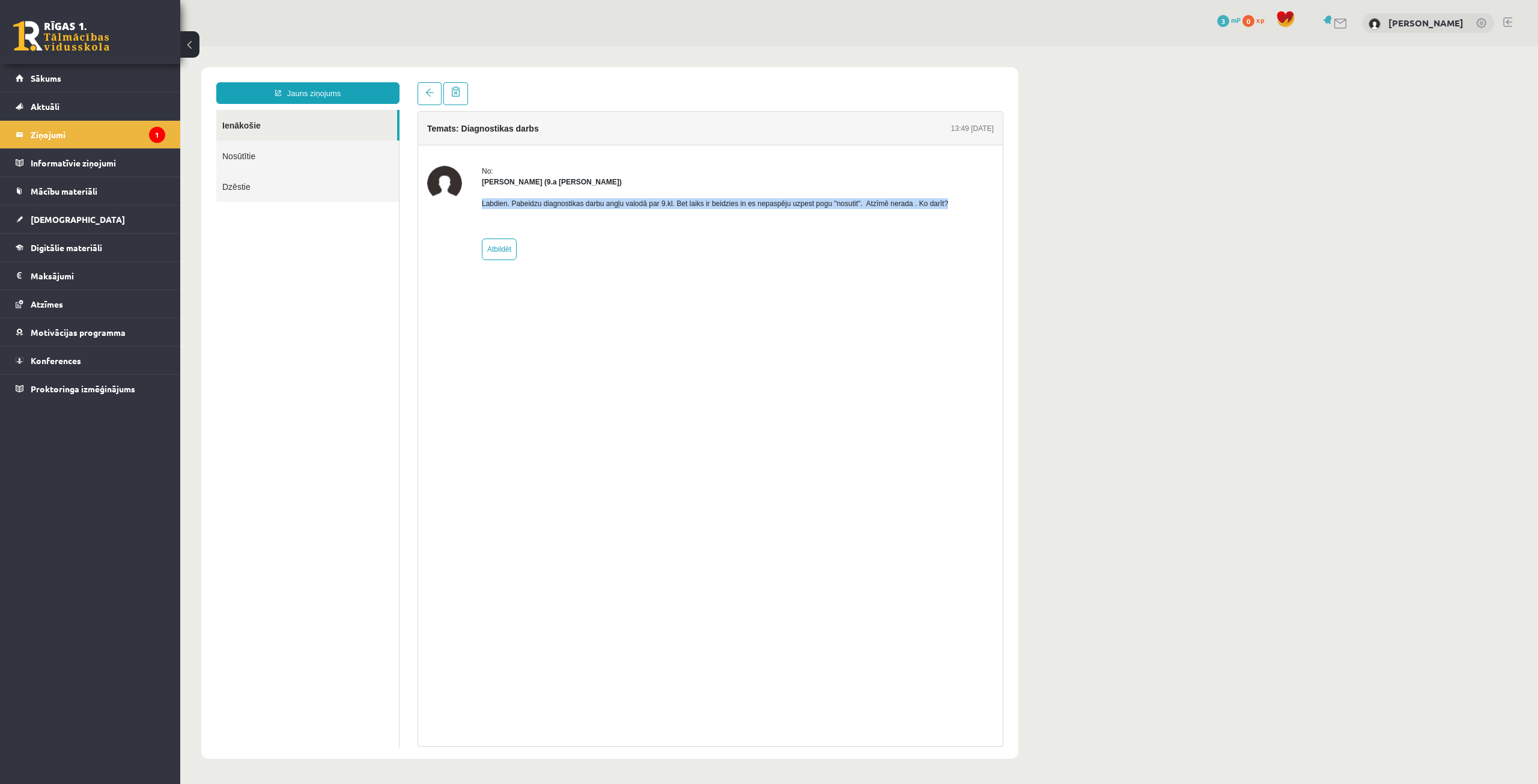
drag, startPoint x: 476, startPoint y: 199, endPoint x: 941, endPoint y: 201, distance: 465.0
click at [941, 201] on div "No: Artjoms Keržajevs (9.a JK klase) Labdien. Pabeidzu diagnostikas darbu angļu…" at bounding box center [710, 212] width 567 height 94
copy p "Labdien. Pabeidzu diagnostikas darbu angļu valodā par 9.kl. Bet laiks ir beidzi…"
click at [572, 321] on div "Temats: Diagnostikas darbs 13:49 03/09/2025 No: Artjoms Keržajevs (9.a JK klase…" at bounding box center [710, 428] width 586 height 635
click at [94, 134] on legend "Ziņojumi 1" at bounding box center [97, 134] width 134 height 28
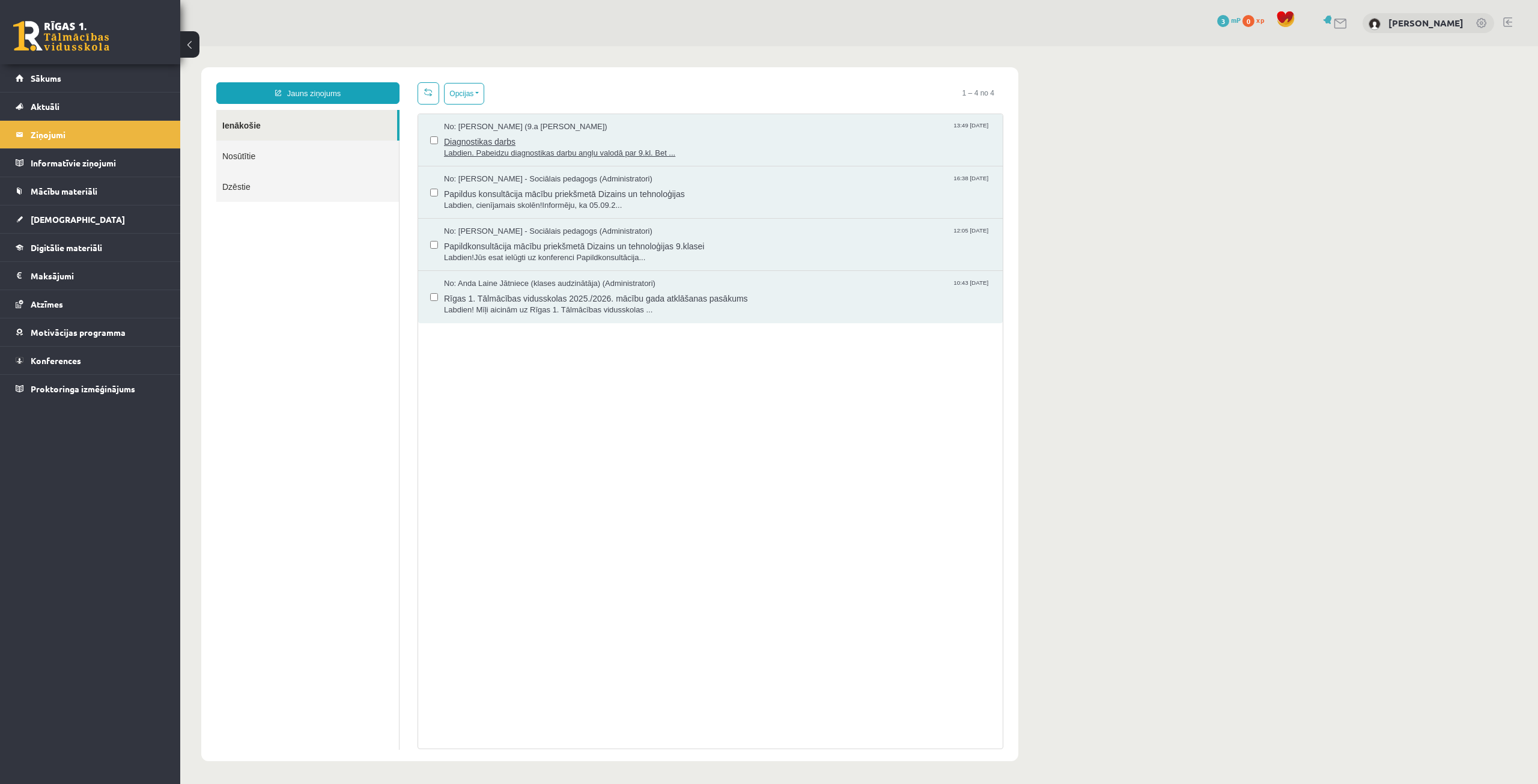
click at [665, 130] on div "No: Artjoms Keržajevs (9.a JK klase) 13:49 03/09/2025" at bounding box center [717, 128] width 547 height 12
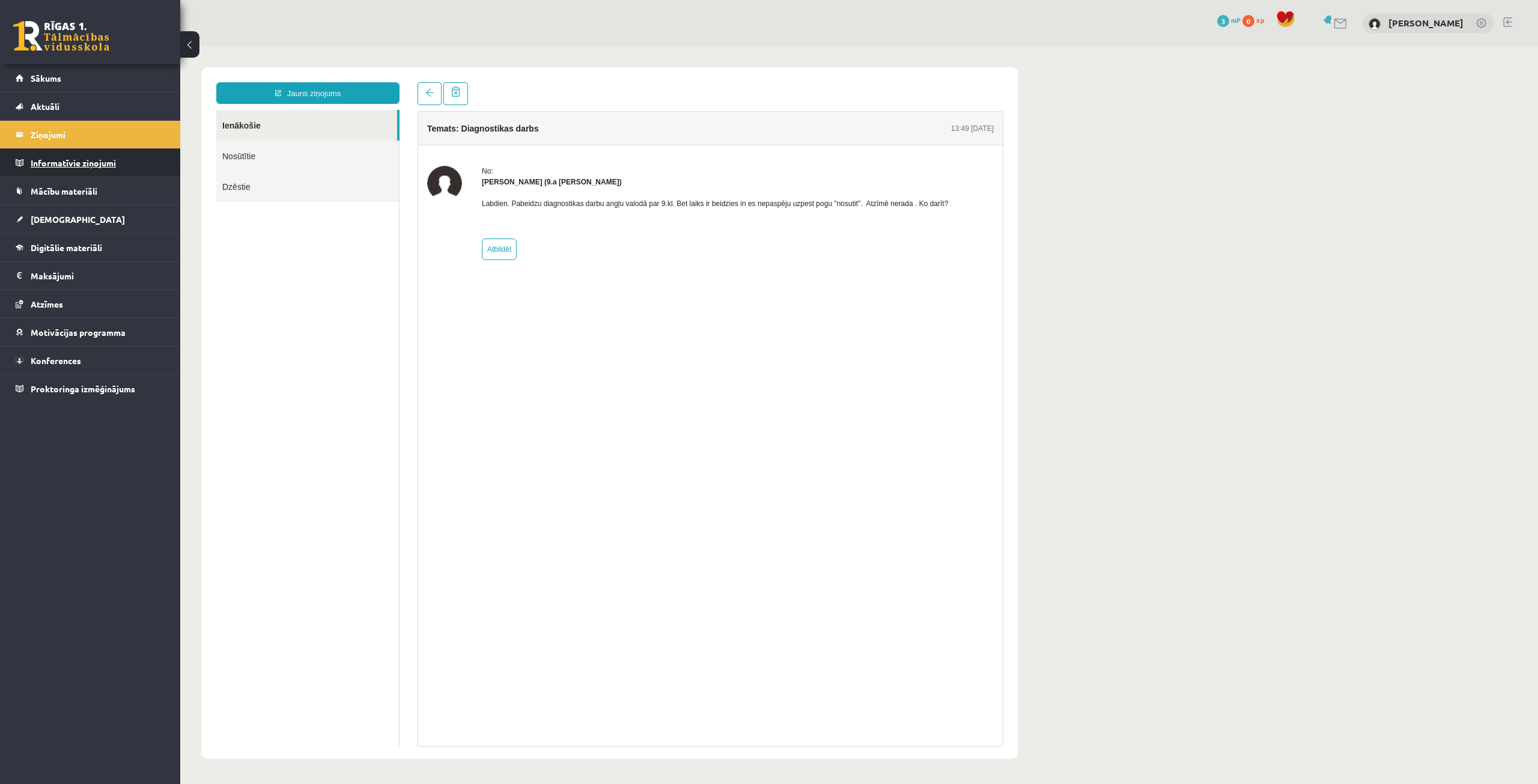
click at [123, 172] on legend "Informatīvie ziņojumi 0" at bounding box center [97, 162] width 134 height 28
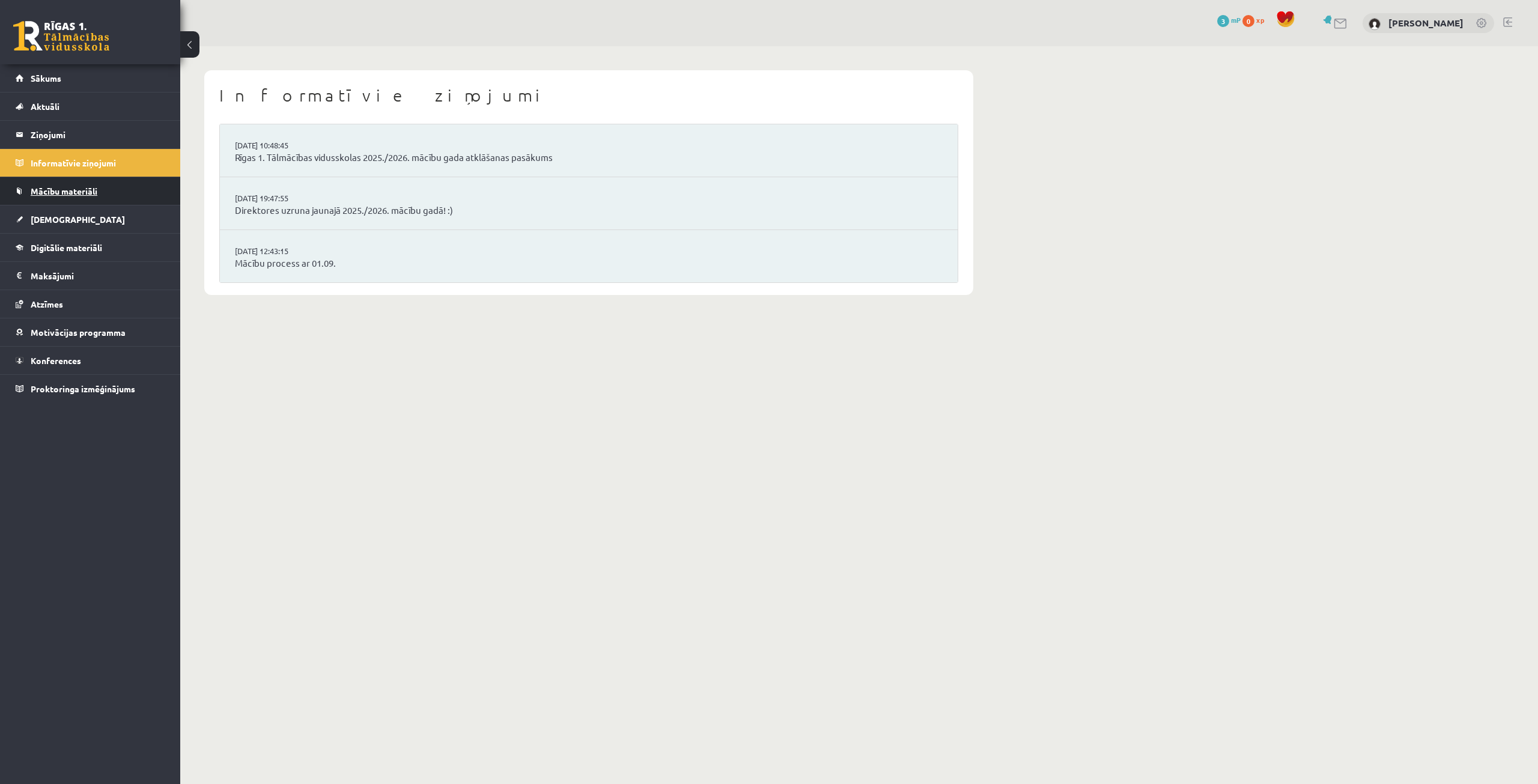
click at [123, 178] on link "Mācību materiāli" at bounding box center [91, 191] width 149 height 28
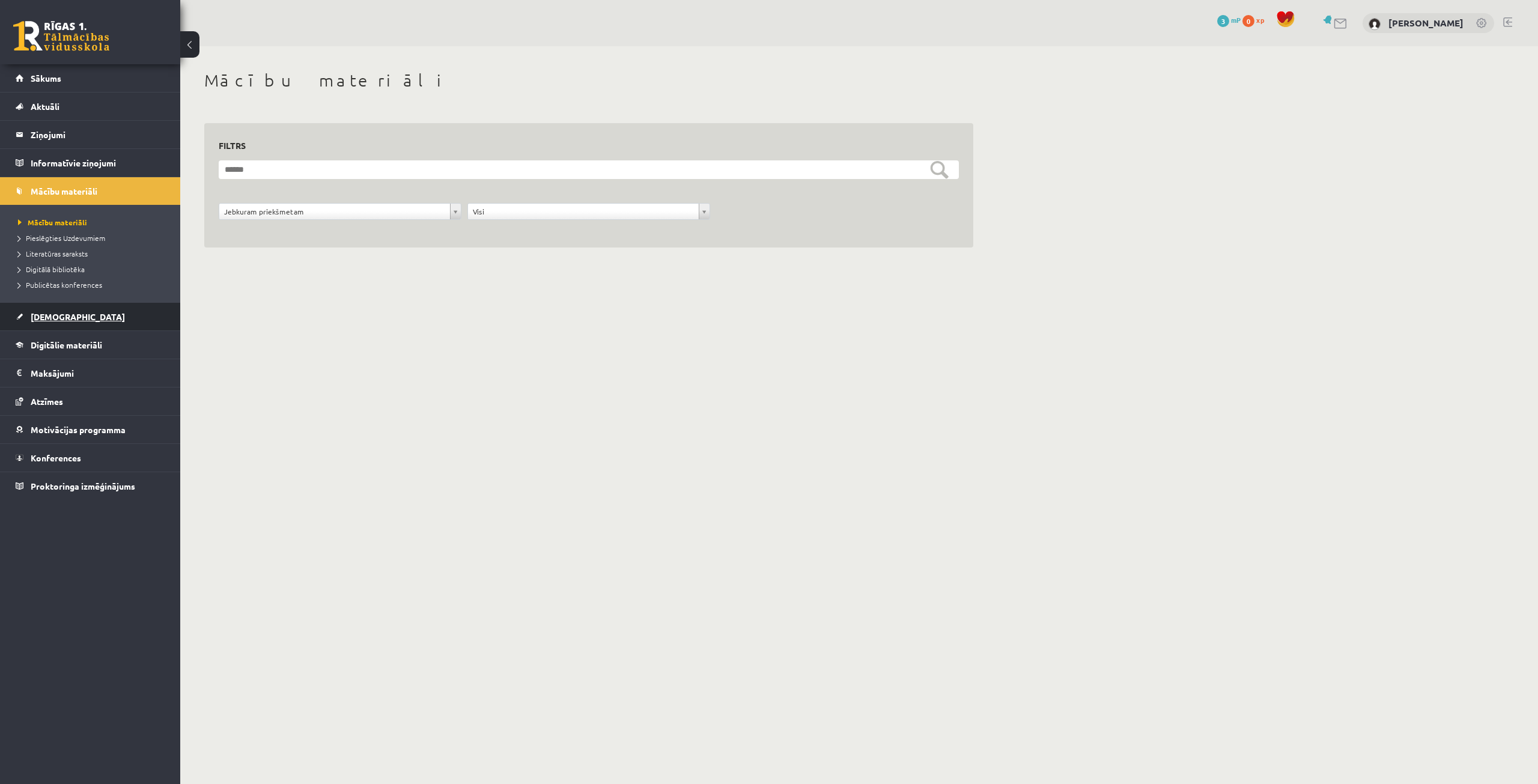
click at [104, 311] on link "[DEMOGRAPHIC_DATA]" at bounding box center [91, 316] width 149 height 28
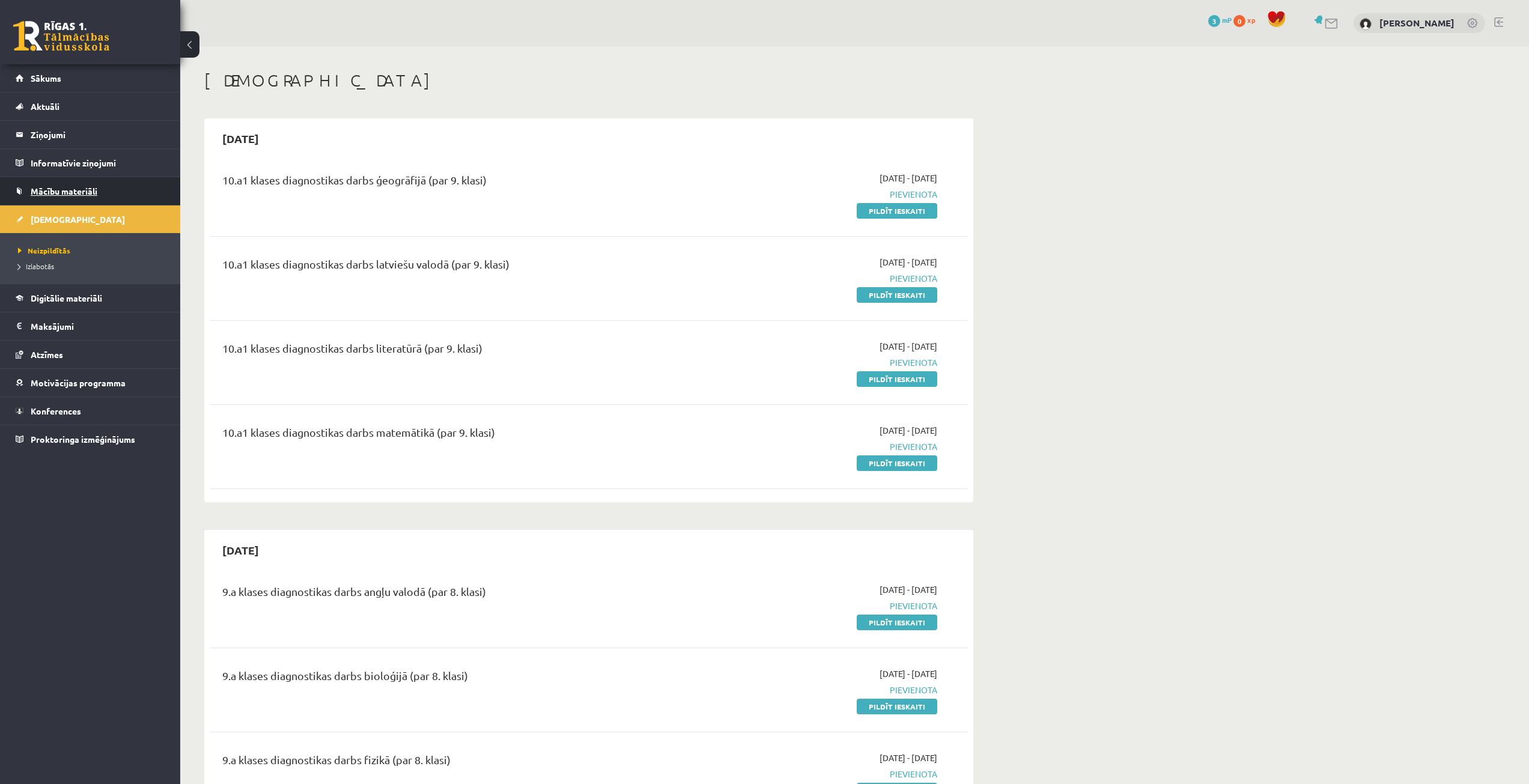
click at [146, 189] on link "Mācību materiāli" at bounding box center [91, 191] width 149 height 28
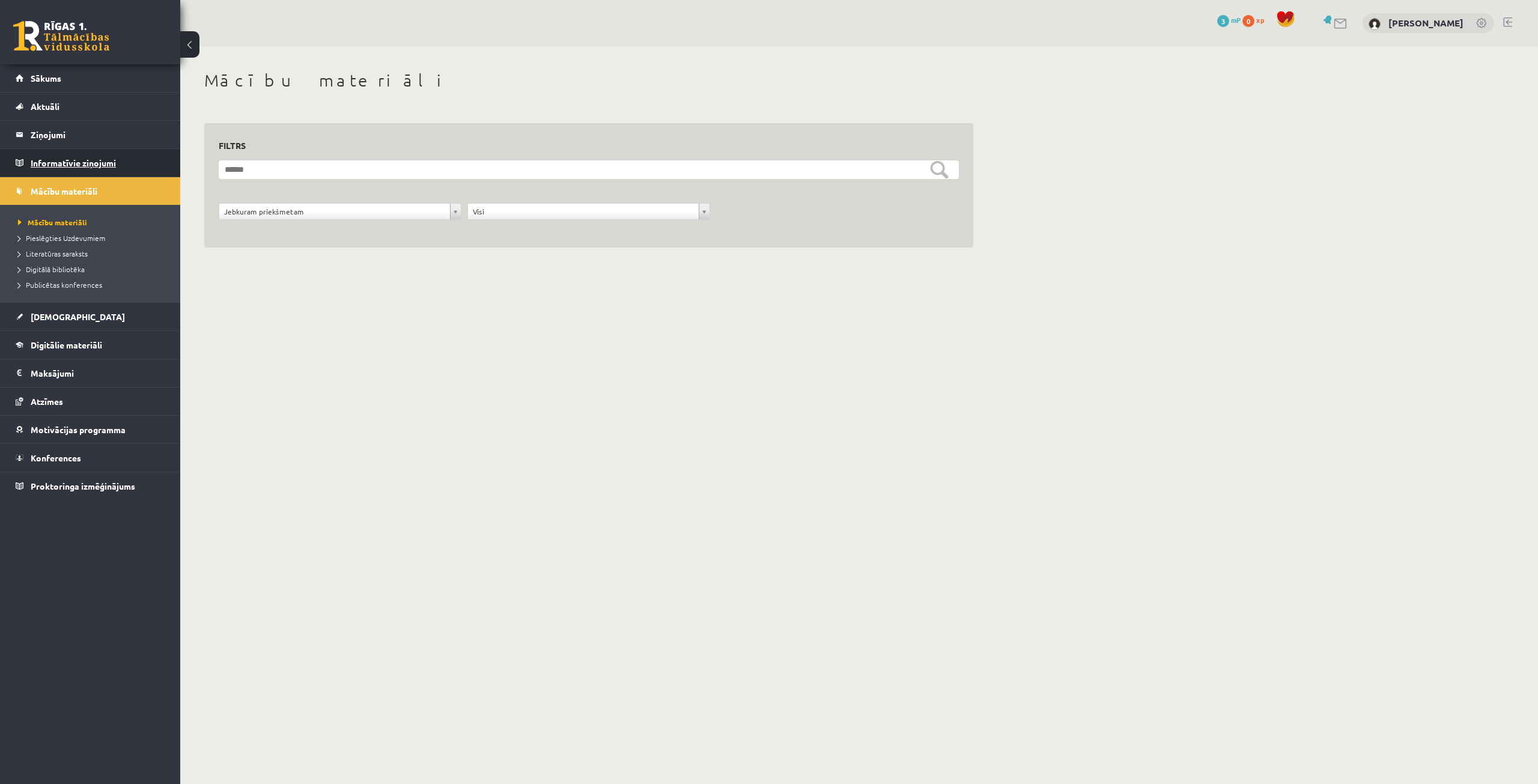
click at [118, 160] on legend "Informatīvie ziņojumi 0" at bounding box center [97, 162] width 134 height 28
